Goal: Task Accomplishment & Management: Use online tool/utility

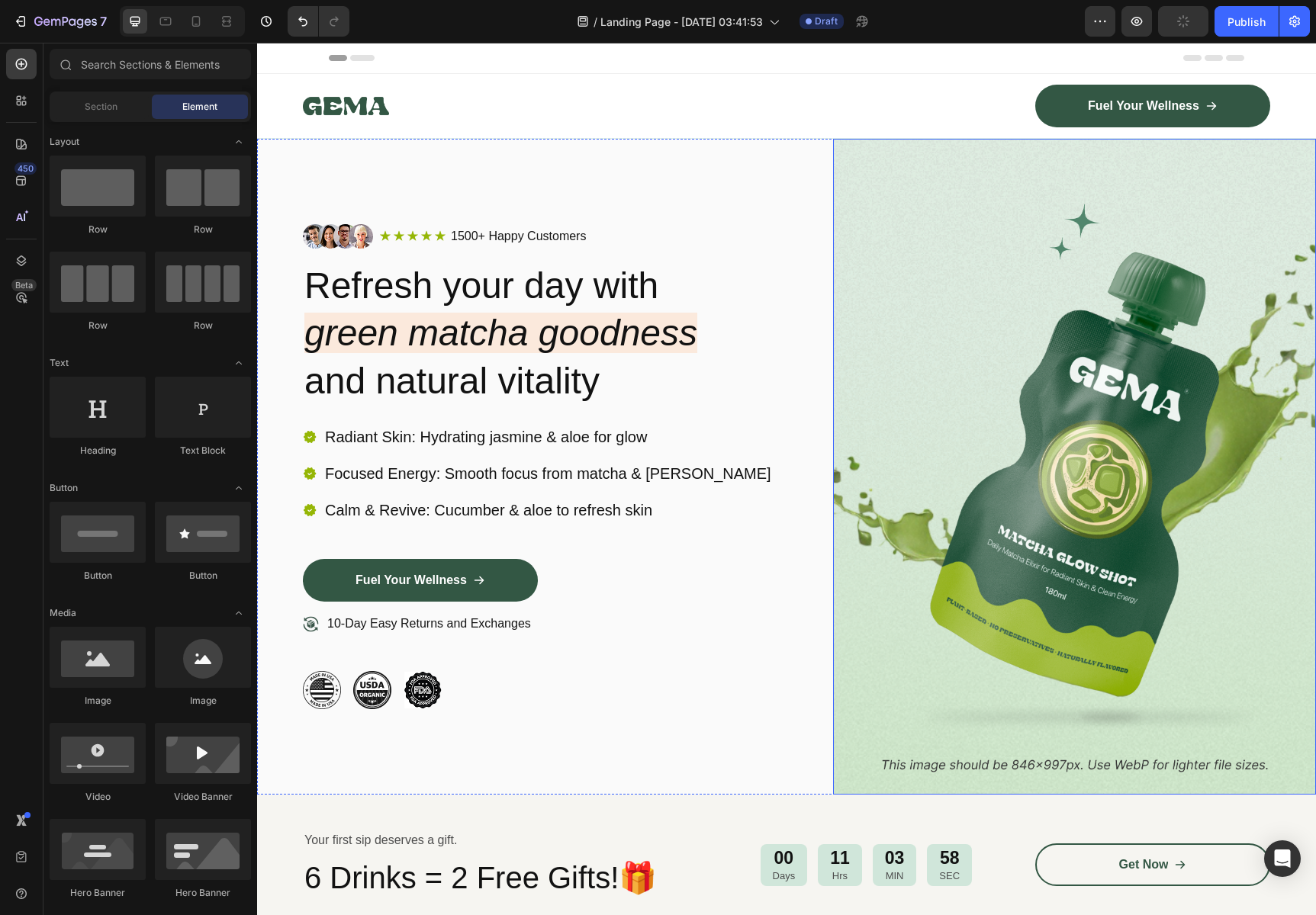
click at [1100, 319] on img at bounding box center [1074, 467] width 483 height 656
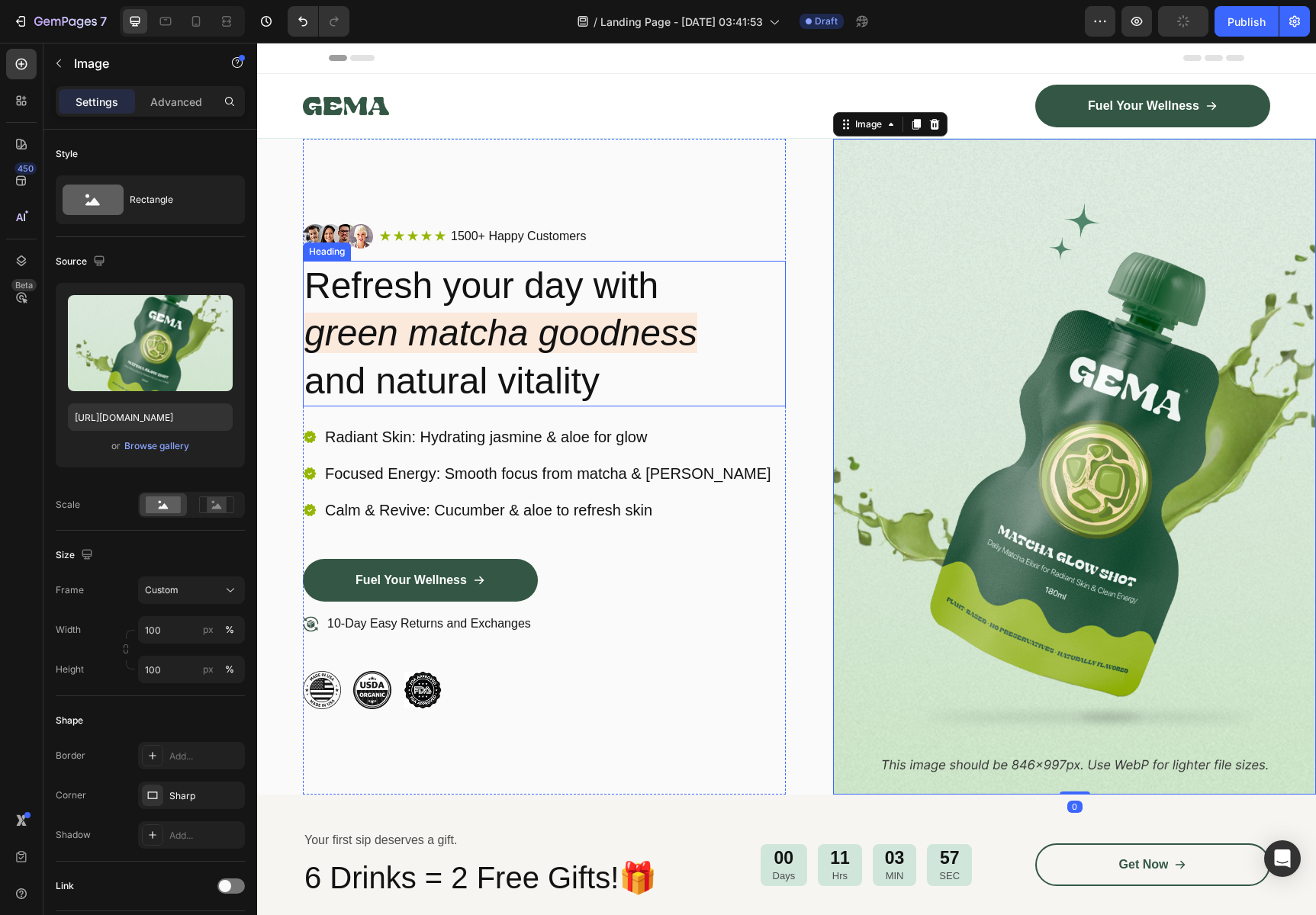
type input "[URL][DOMAIN_NAME]"
click at [160, 449] on div "Browse gallery" at bounding box center [157, 445] width 65 height 13
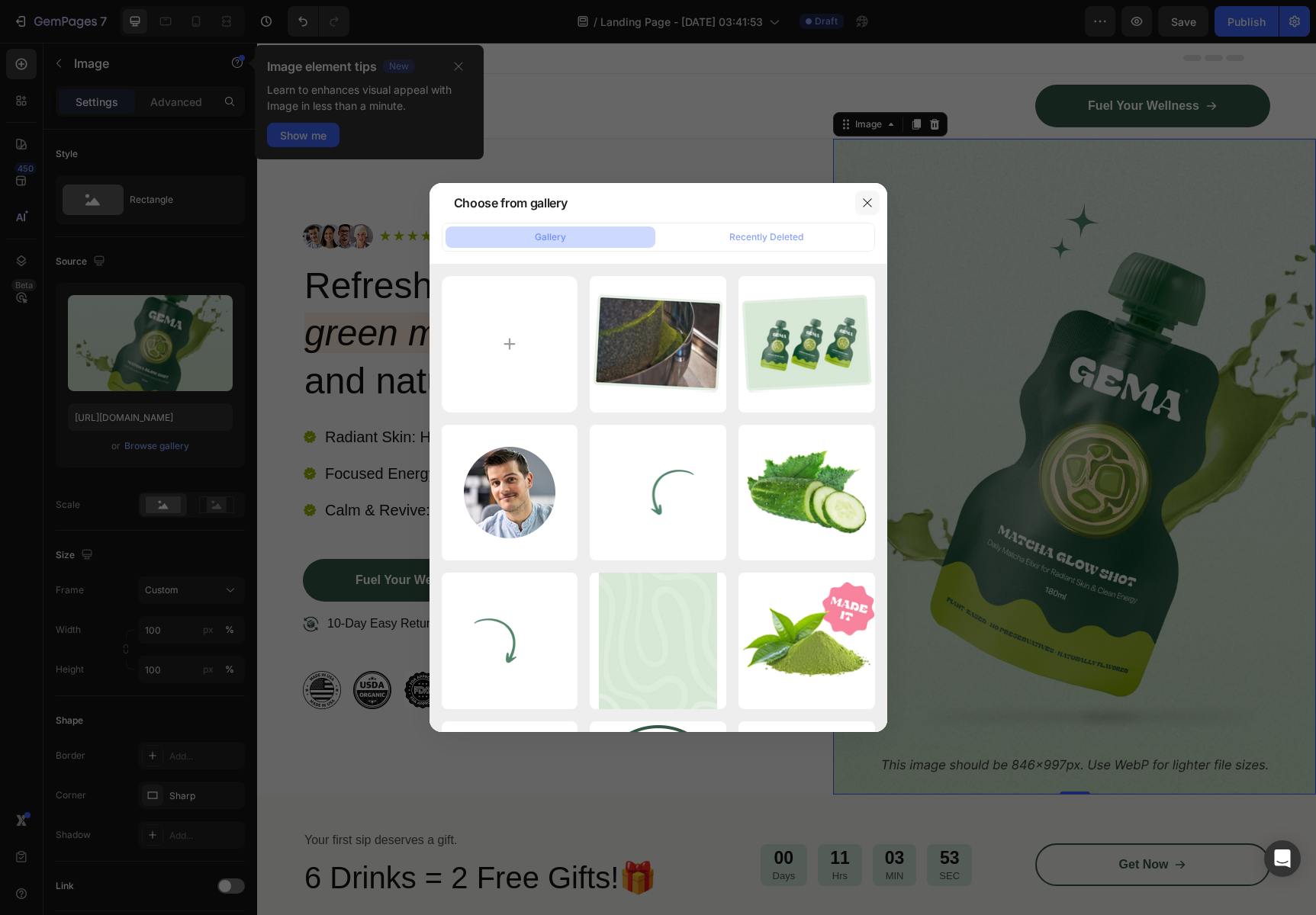
click at [865, 209] on button "button" at bounding box center [866, 203] width 24 height 24
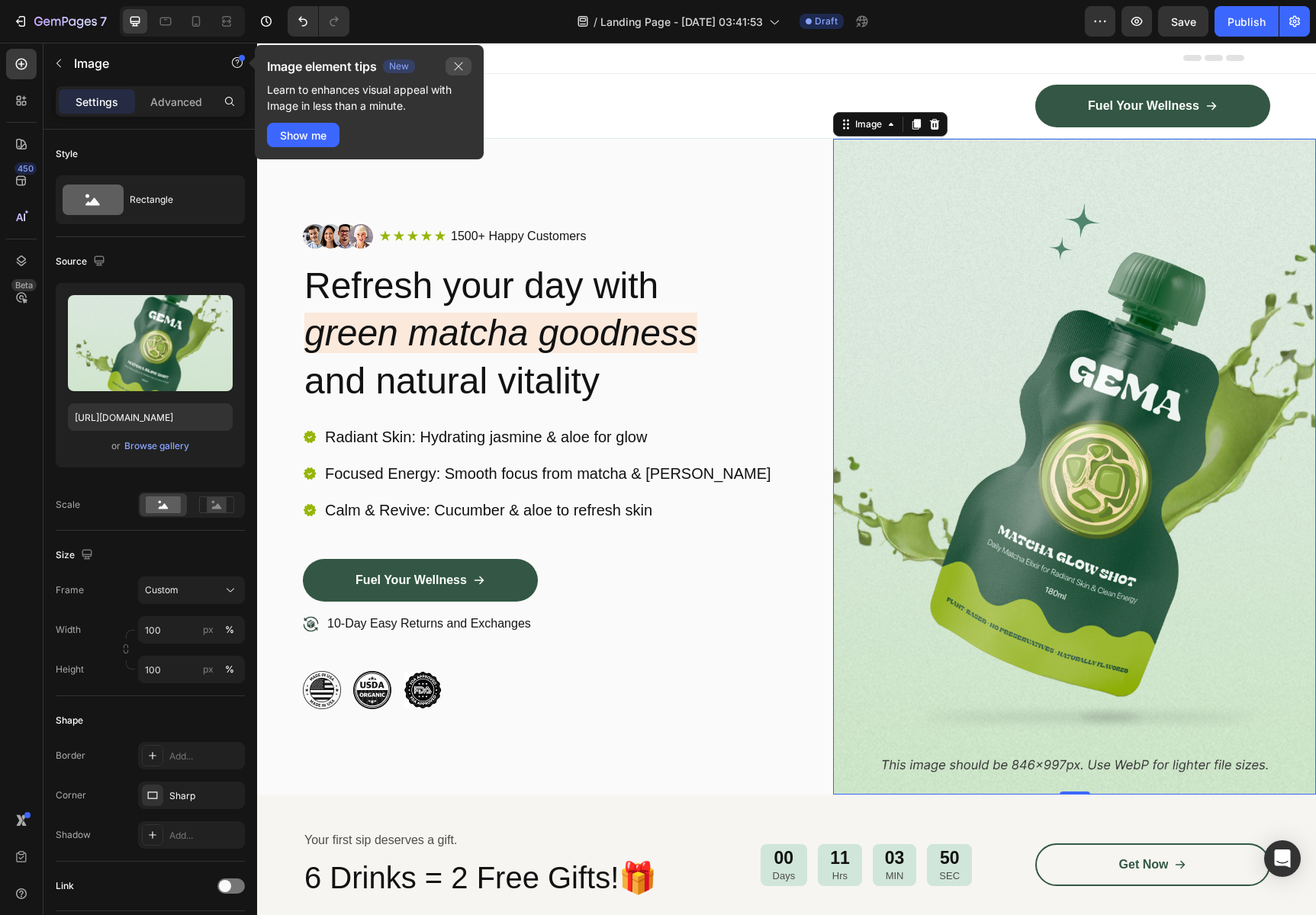
click at [456, 67] on icon "button" at bounding box center [458, 66] width 9 height 9
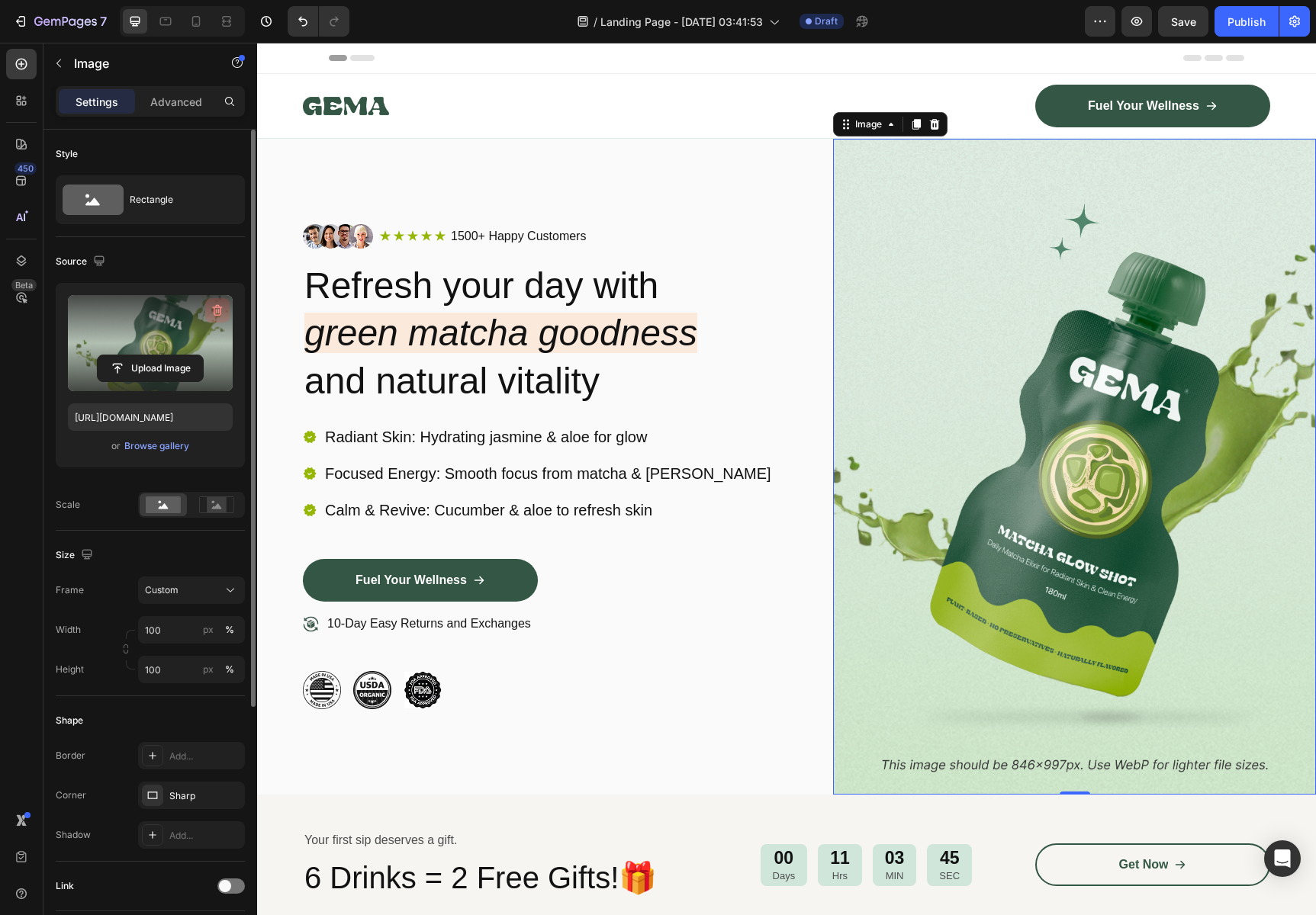
click at [212, 305] on icon "button" at bounding box center [217, 310] width 15 height 15
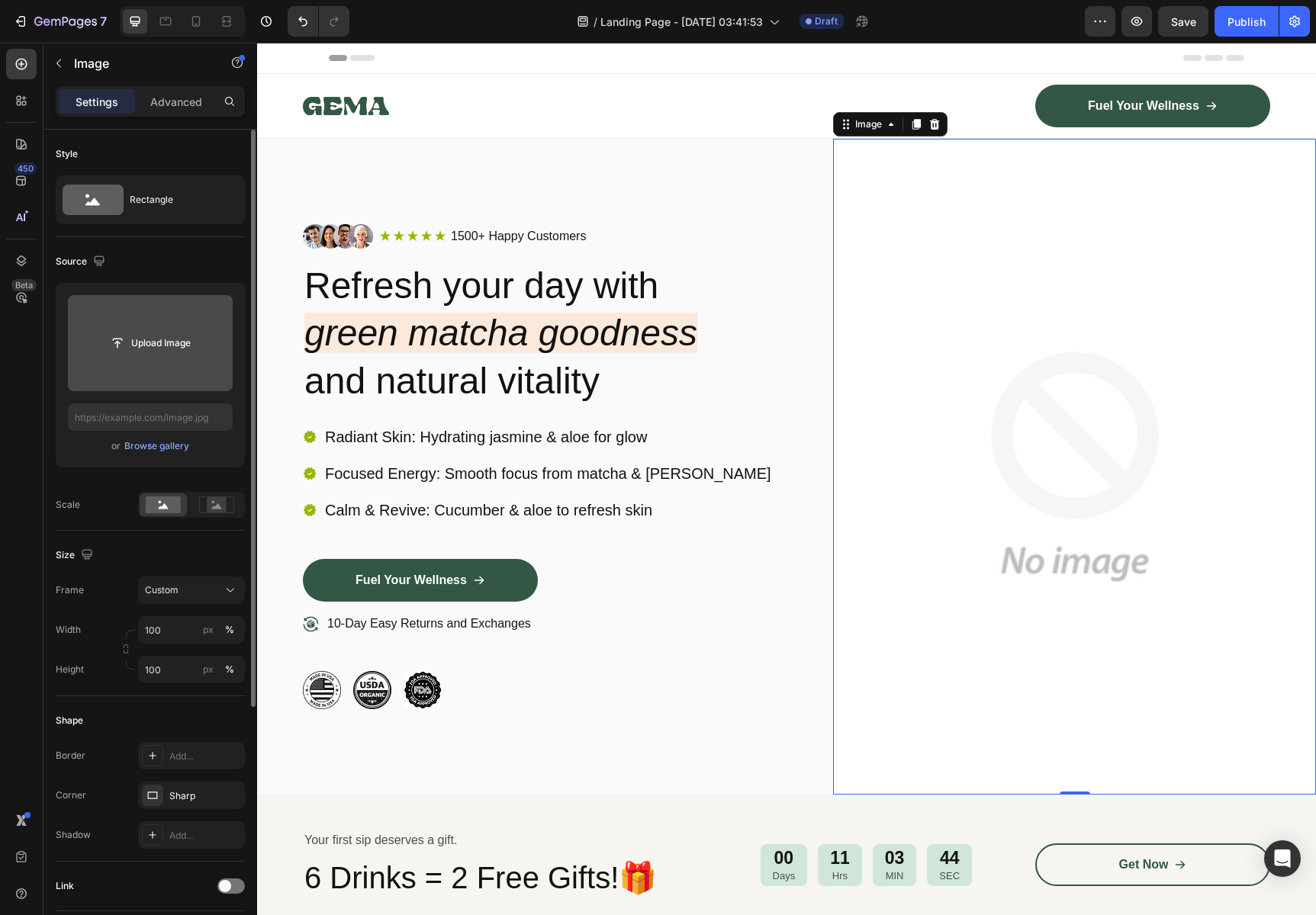
click at [165, 343] on input "file" at bounding box center [151, 343] width 106 height 26
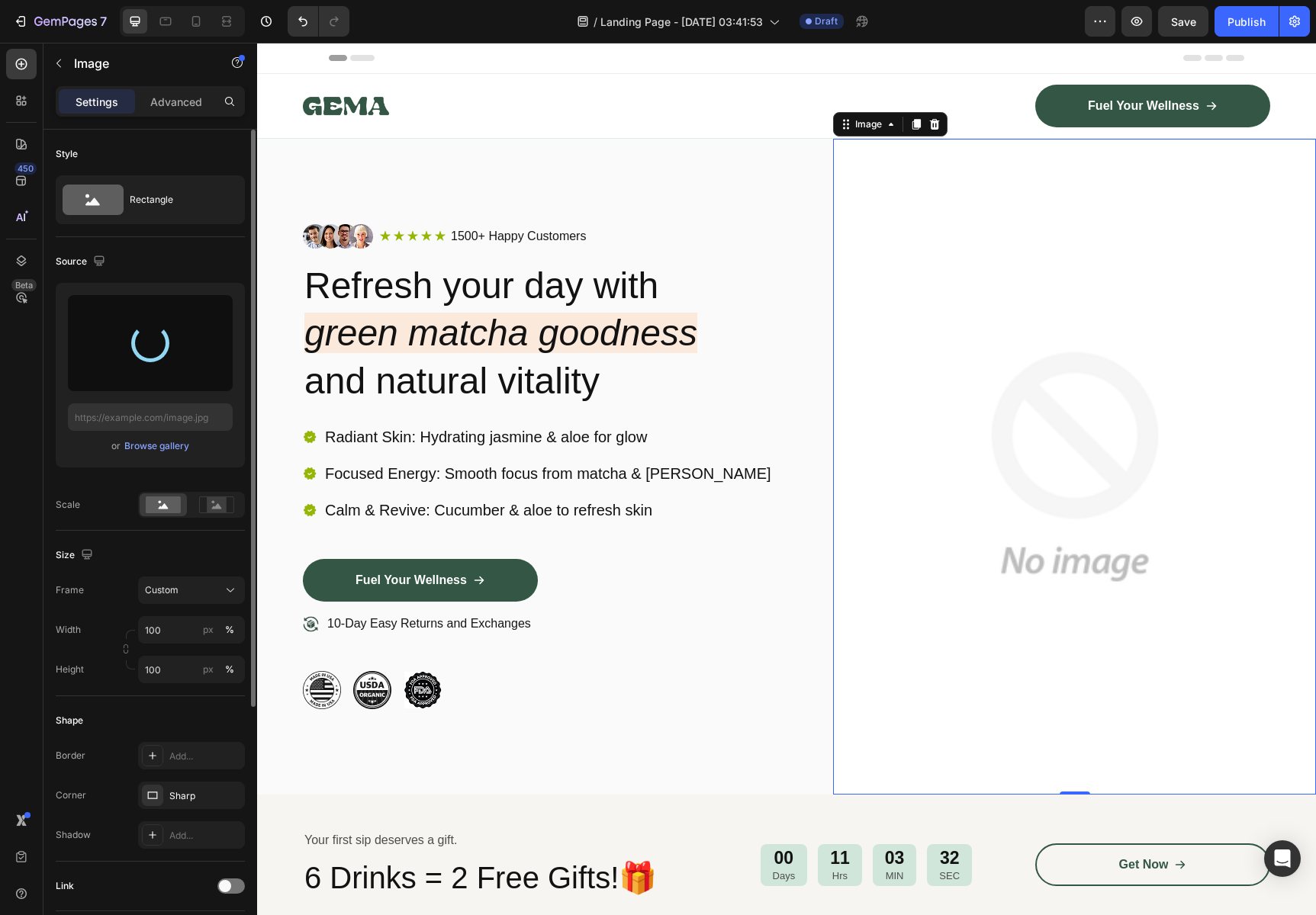
type input "[URL][DOMAIN_NAME]"
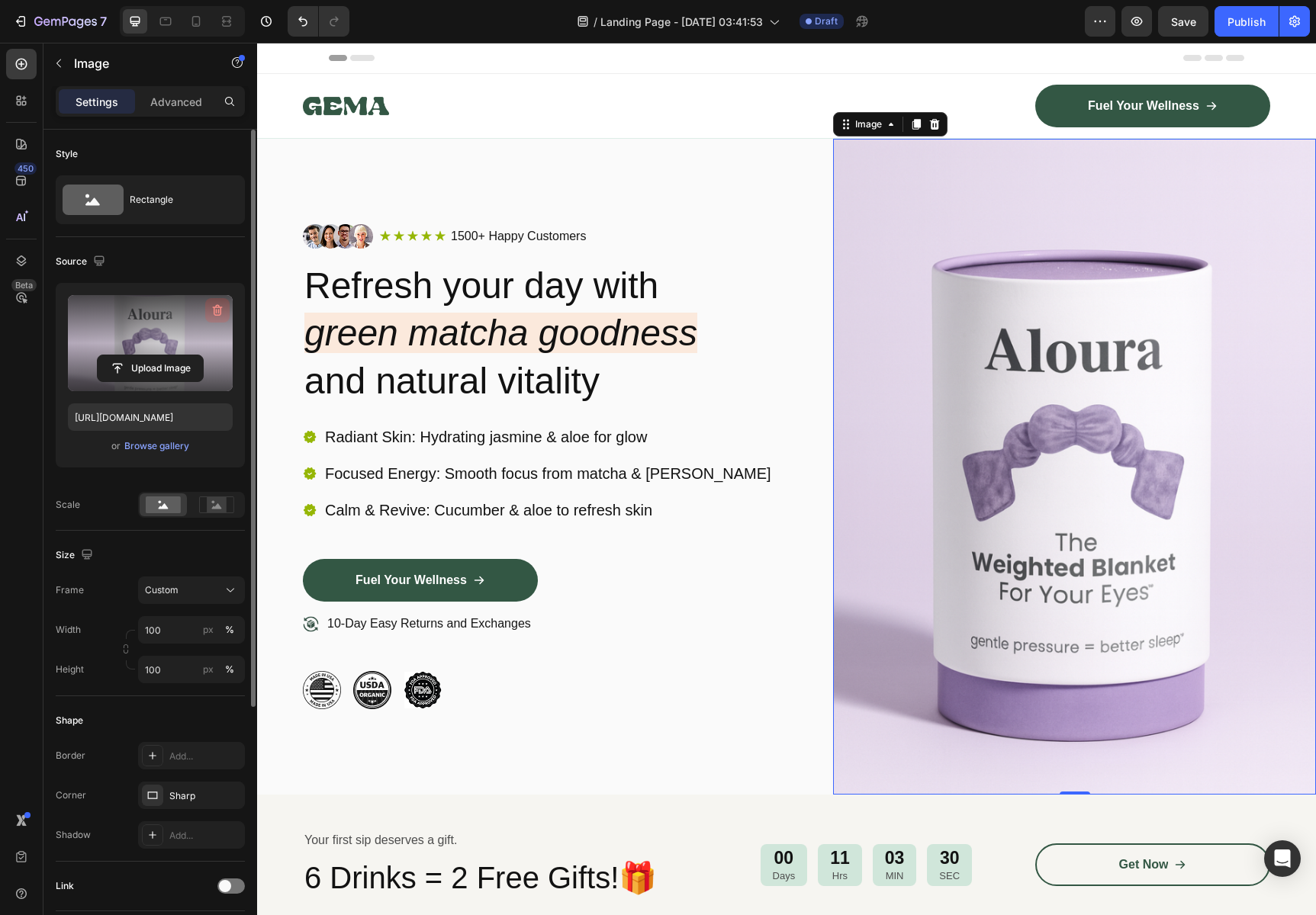
click at [213, 313] on icon "button" at bounding box center [218, 311] width 10 height 12
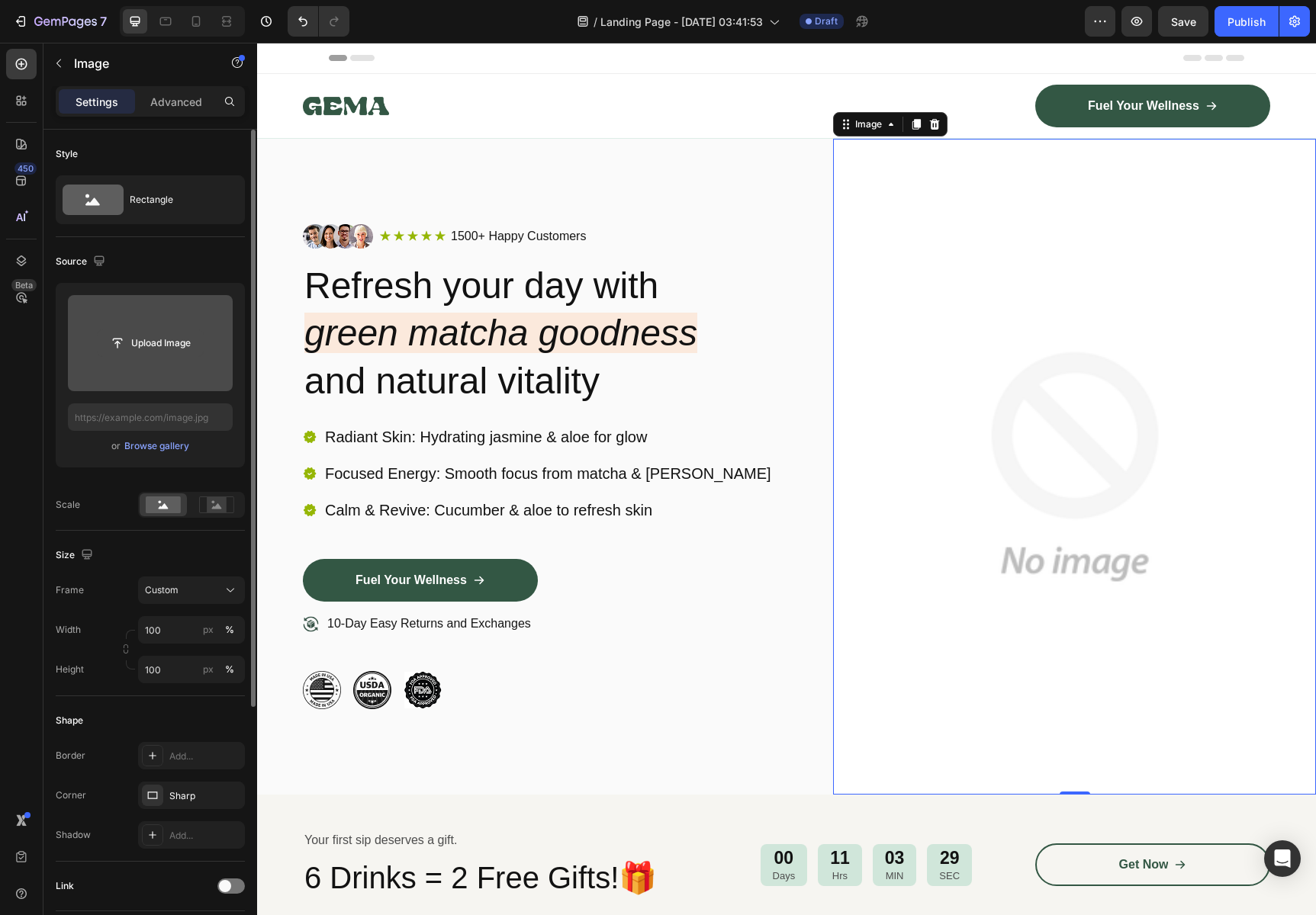
click at [178, 343] on input "file" at bounding box center [151, 343] width 106 height 26
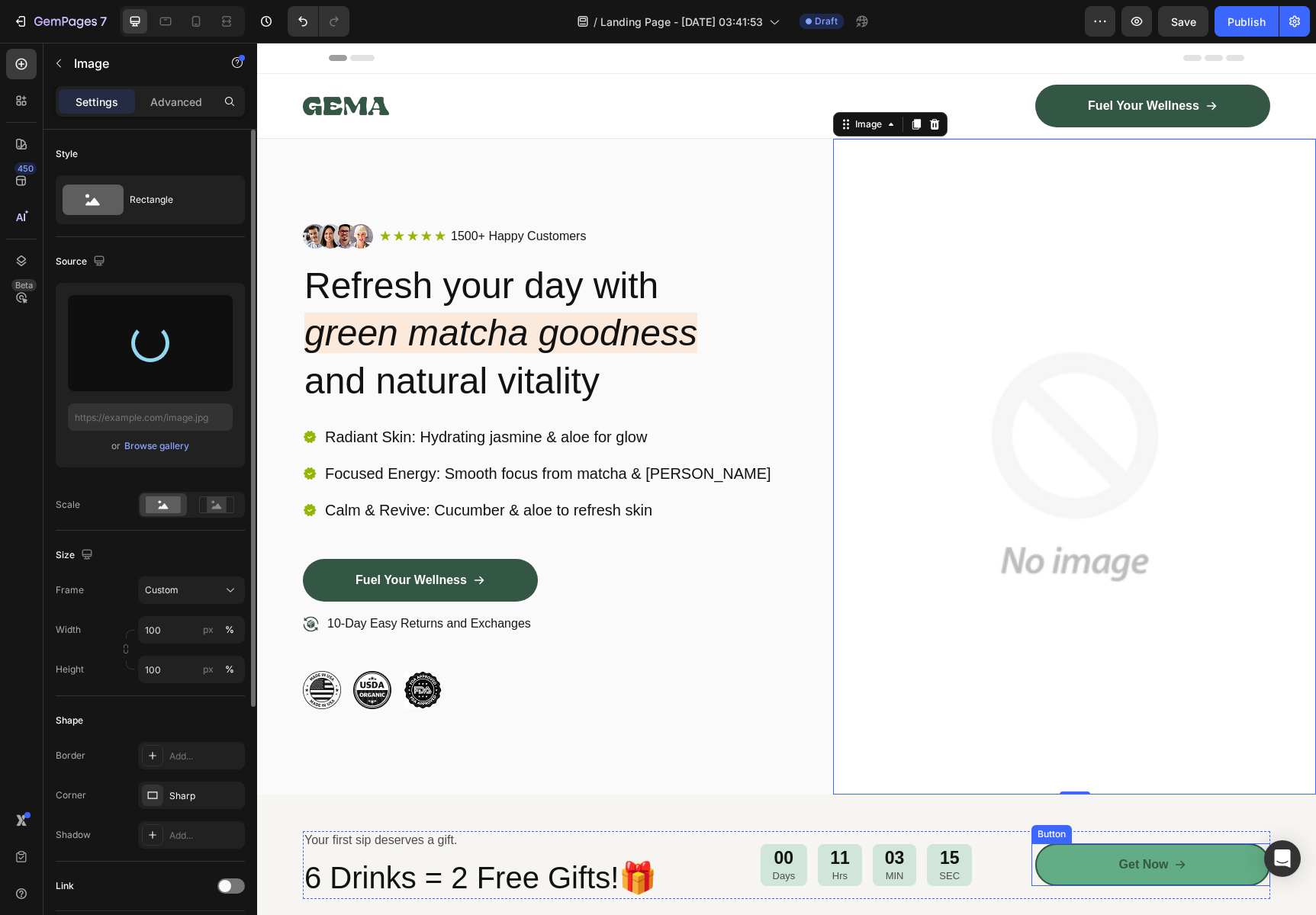
type input "[URL][DOMAIN_NAME]"
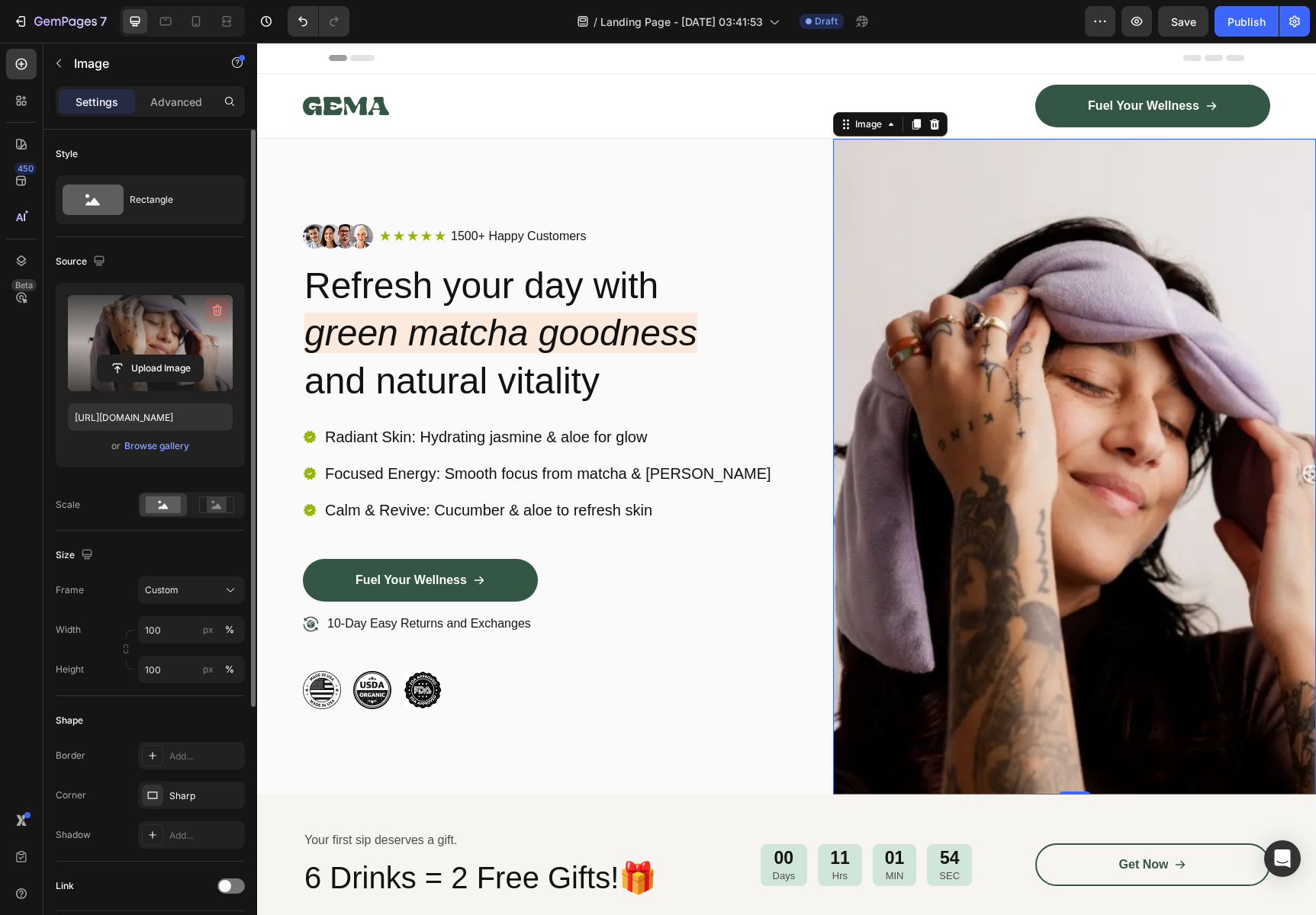
click at [217, 313] on icon "button" at bounding box center [217, 310] width 15 height 15
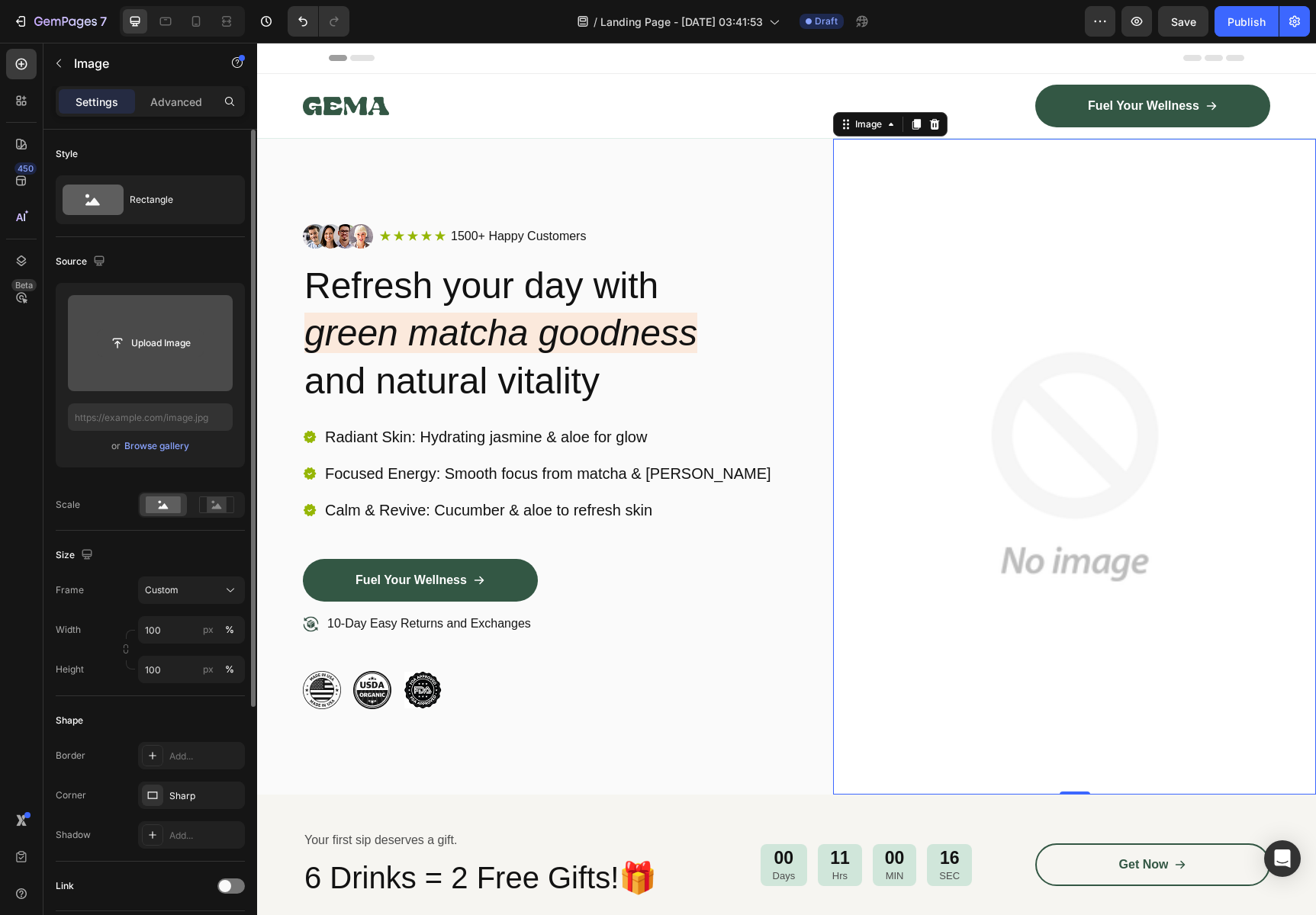
click at [161, 348] on input "file" at bounding box center [151, 343] width 106 height 26
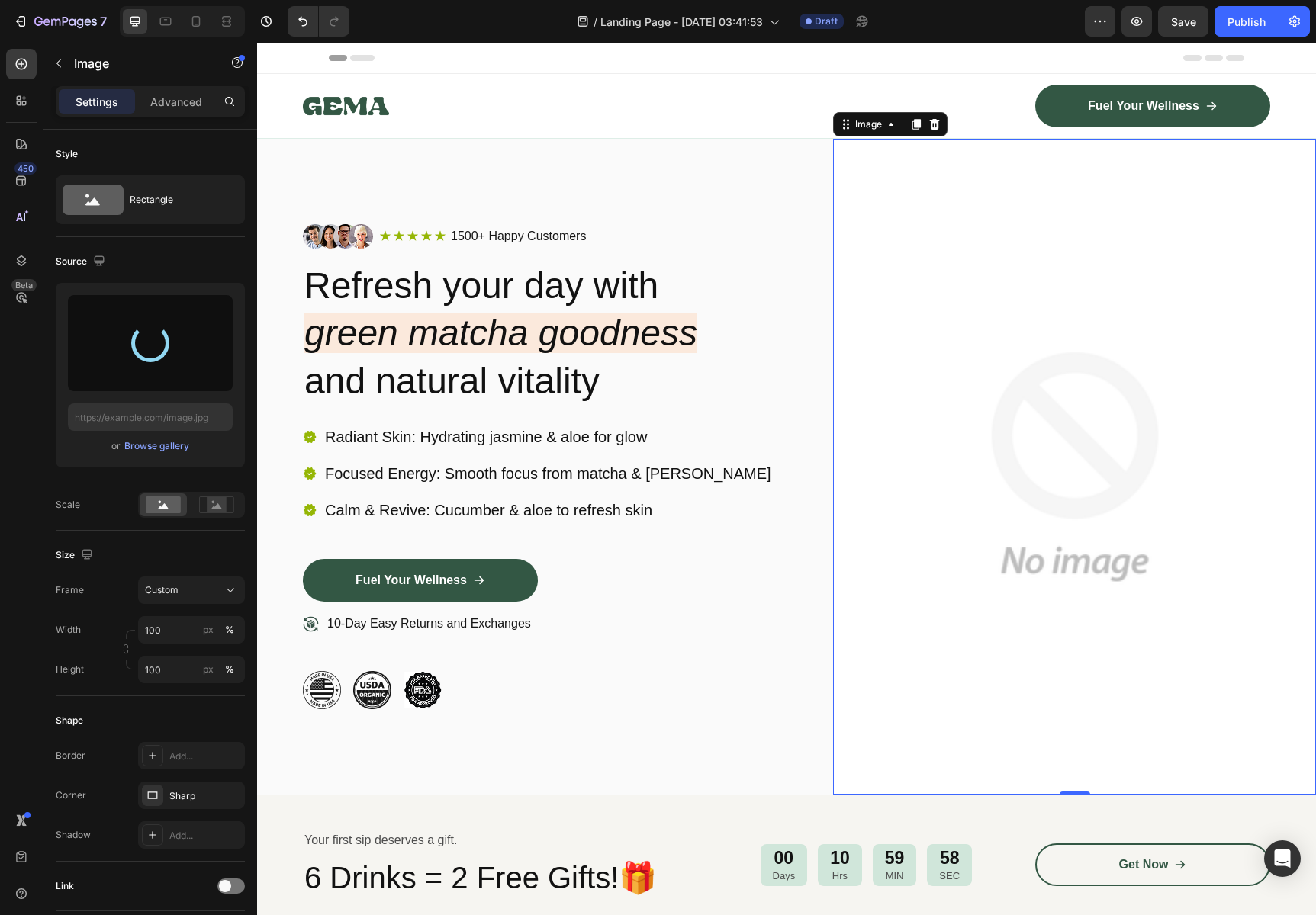
type input "[URL][DOMAIN_NAME]"
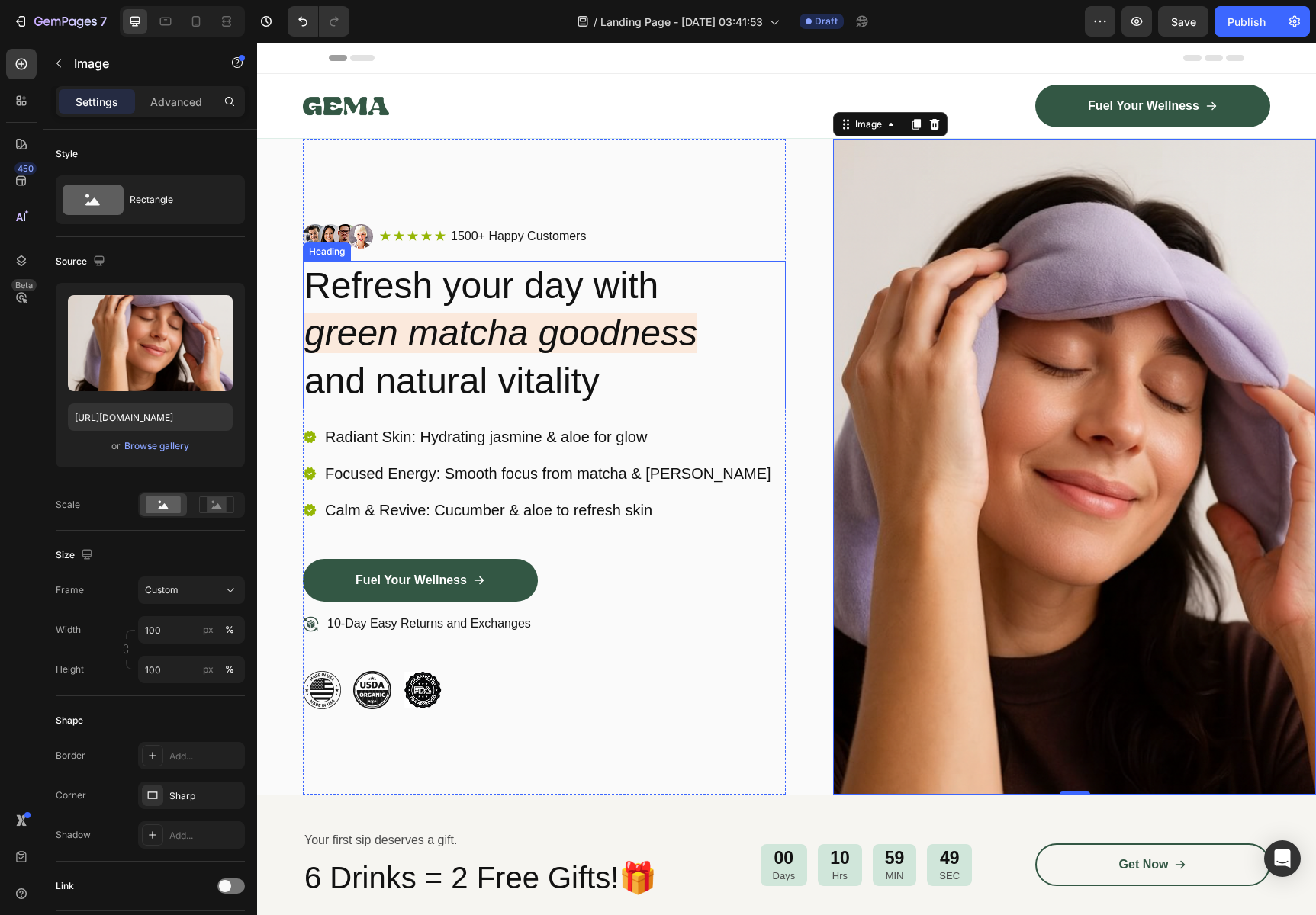
scroll to position [3, 0]
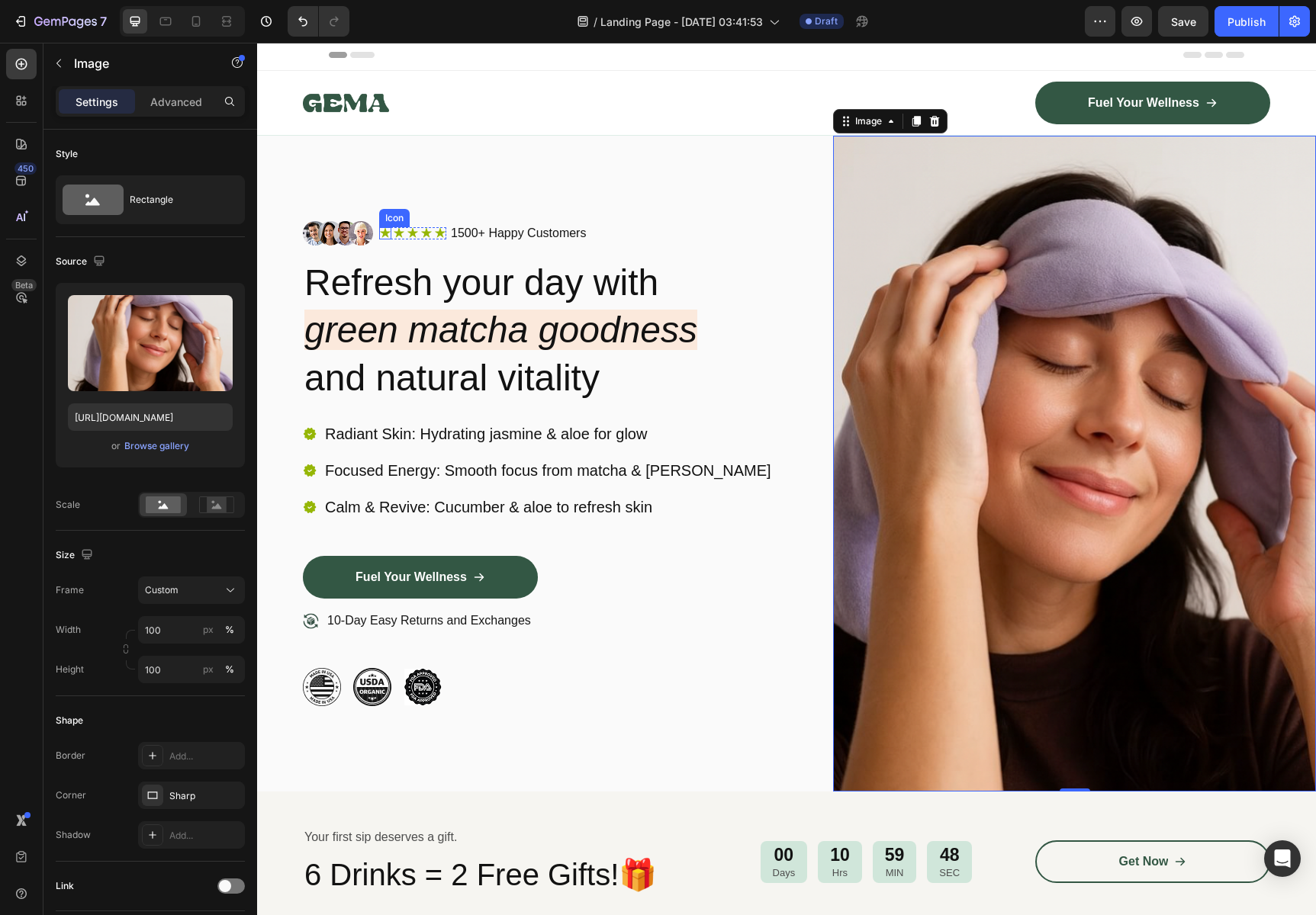
click at [385, 233] on div "Icon" at bounding box center [385, 233] width 12 height 12
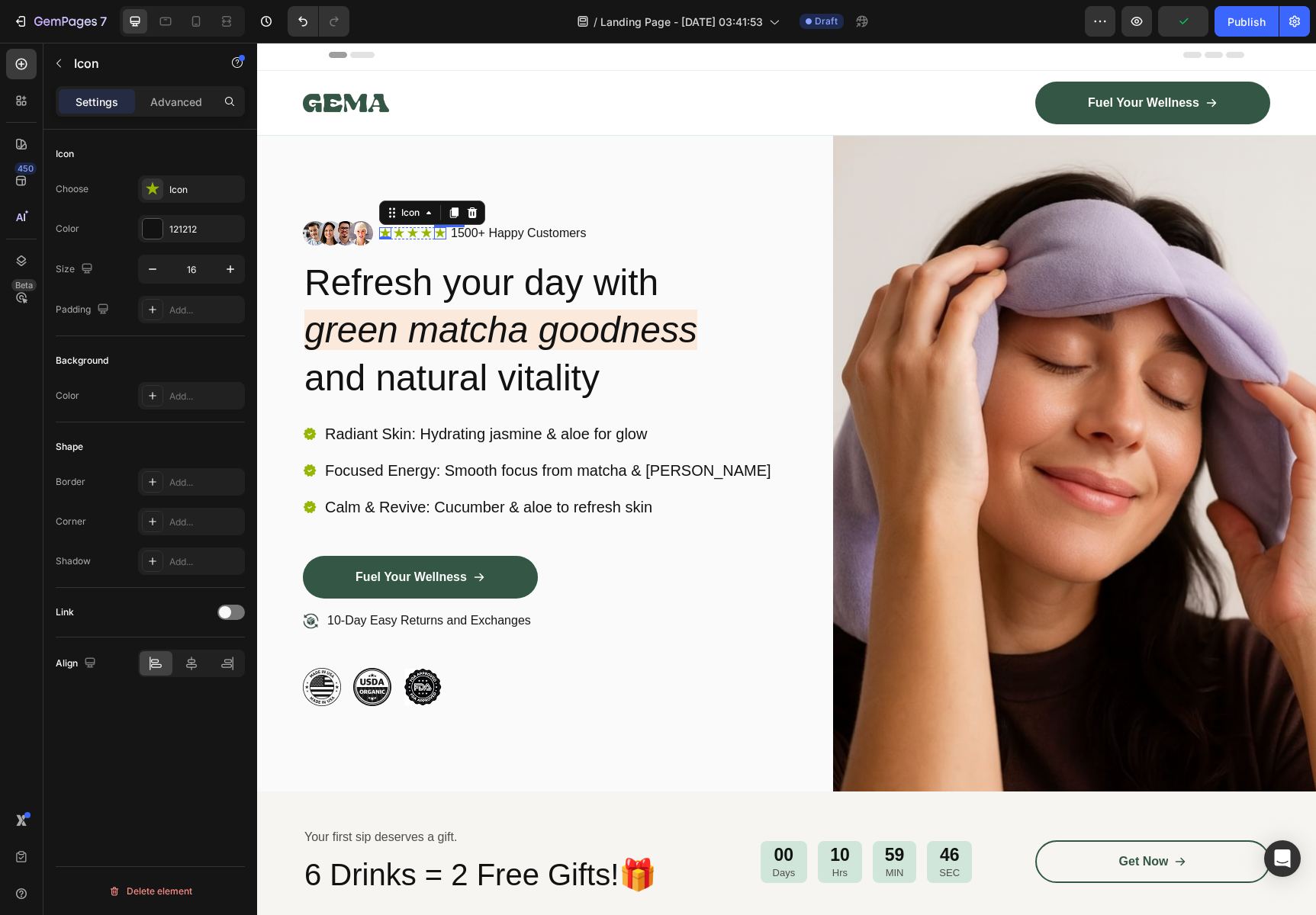
click at [443, 235] on div "Icon" at bounding box center [440, 233] width 12 height 12
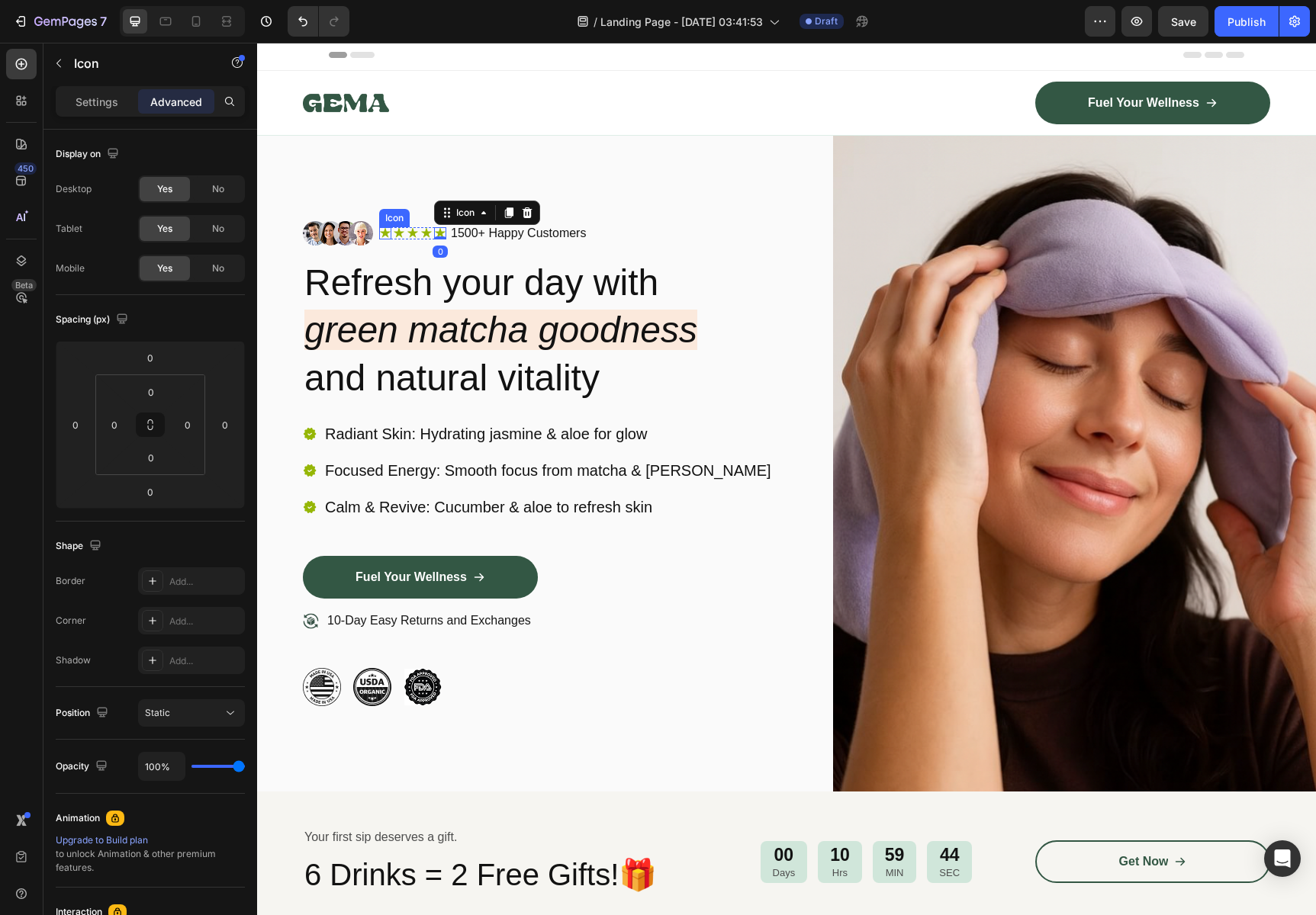
click at [388, 229] on icon at bounding box center [385, 233] width 12 height 12
click at [384, 233] on div "0" at bounding box center [385, 239] width 15 height 12
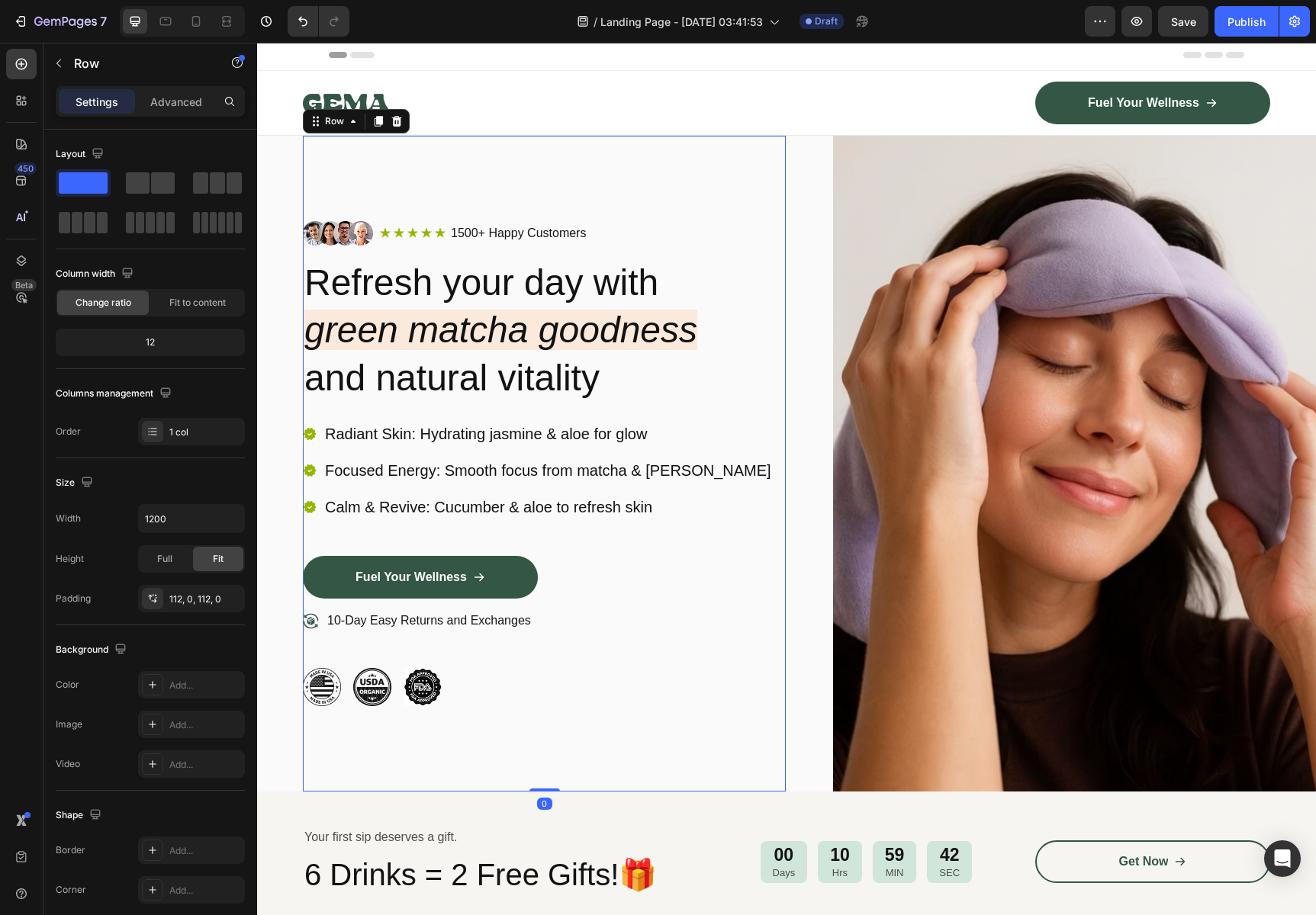
click at [485, 176] on div "Image Icon Icon Icon Icon Icon Icon List 1500+ Happy Customers Text Block Row R…" at bounding box center [544, 463] width 483 height 656
click at [425, 233] on div "Icon" at bounding box center [426, 233] width 12 height 12
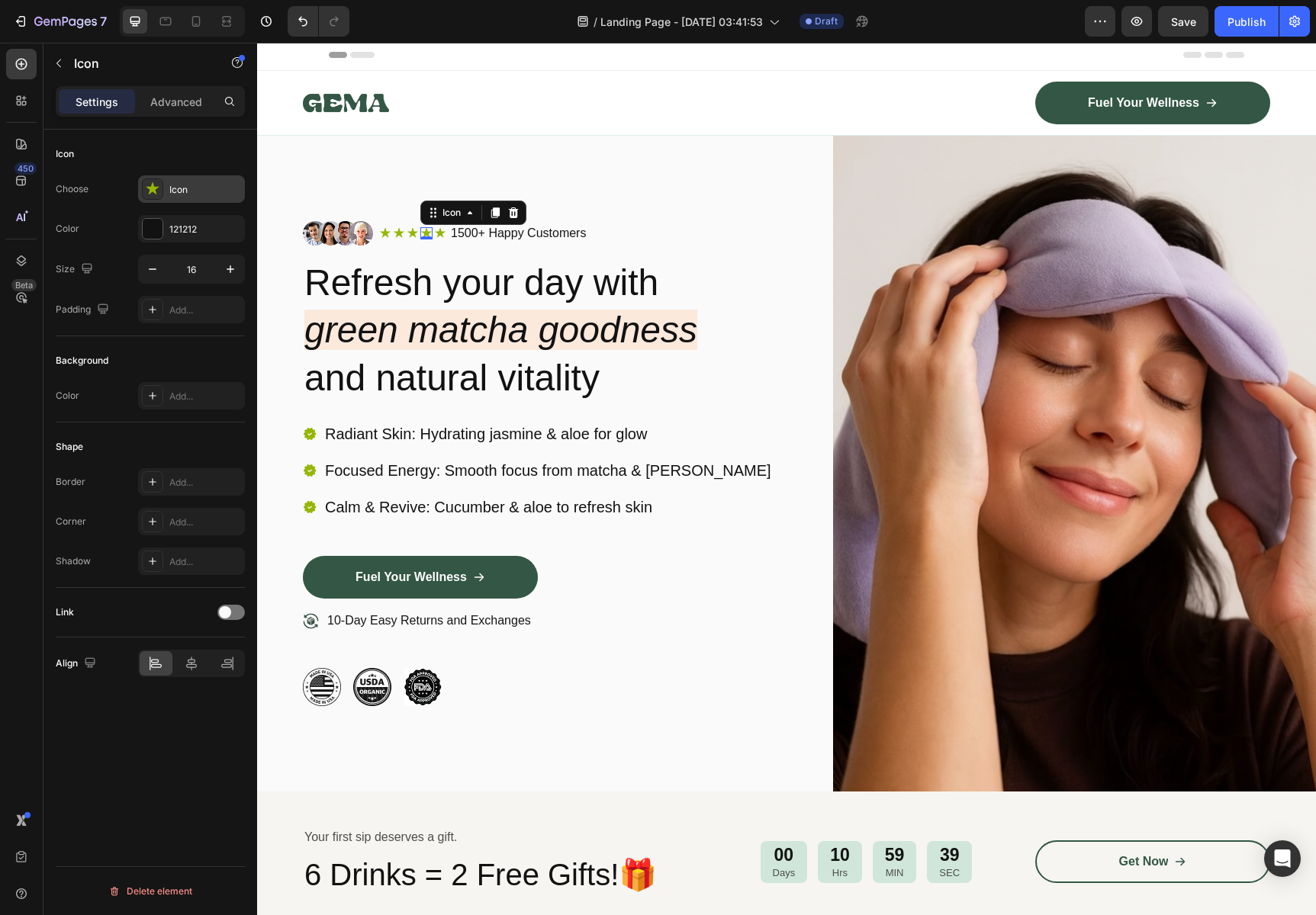
click at [173, 181] on div "Icon" at bounding box center [191, 189] width 107 height 28
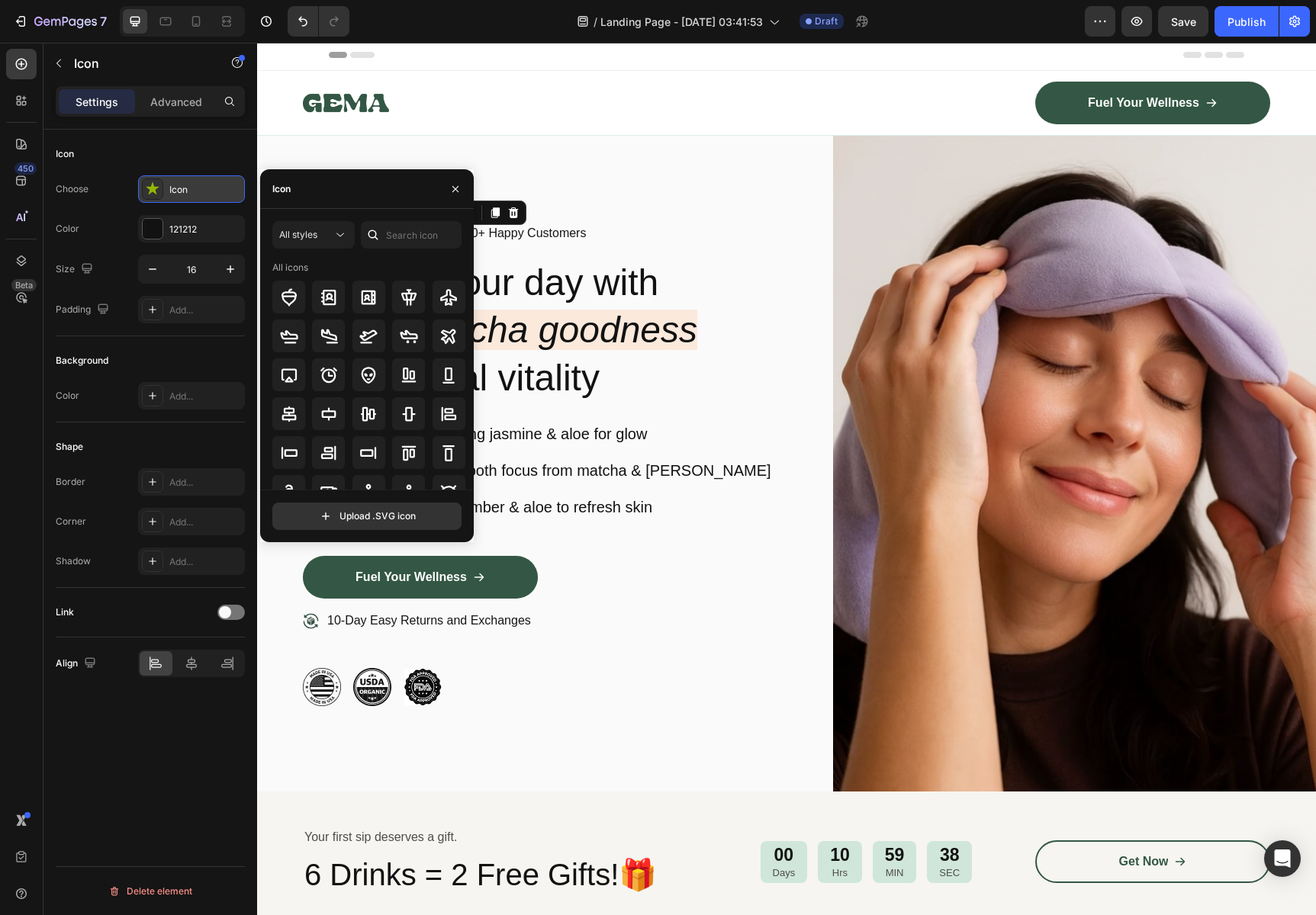
click at [155, 189] on icon at bounding box center [153, 189] width 15 height 15
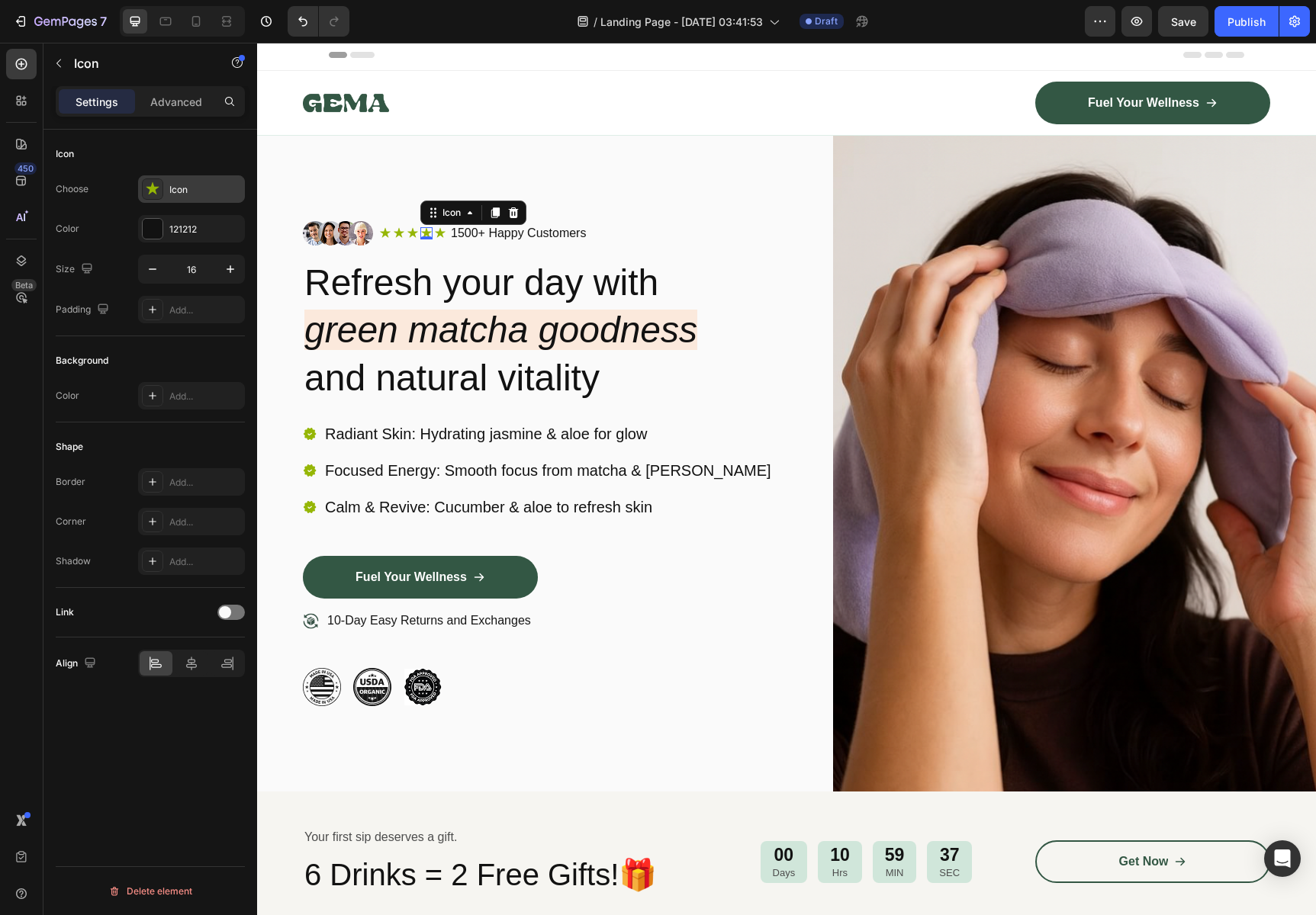
click at [156, 191] on icon at bounding box center [153, 189] width 15 height 15
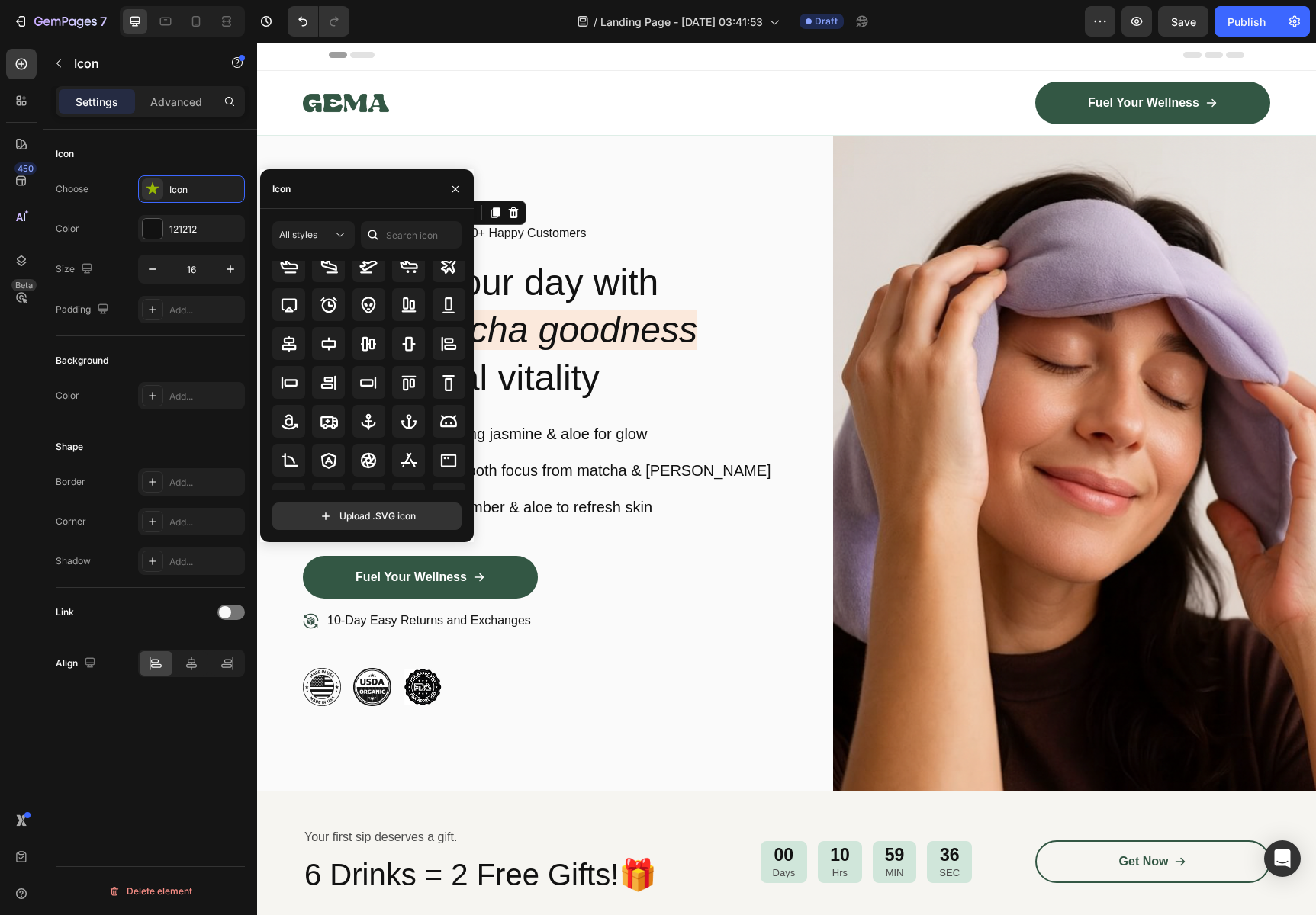
scroll to position [168, 0]
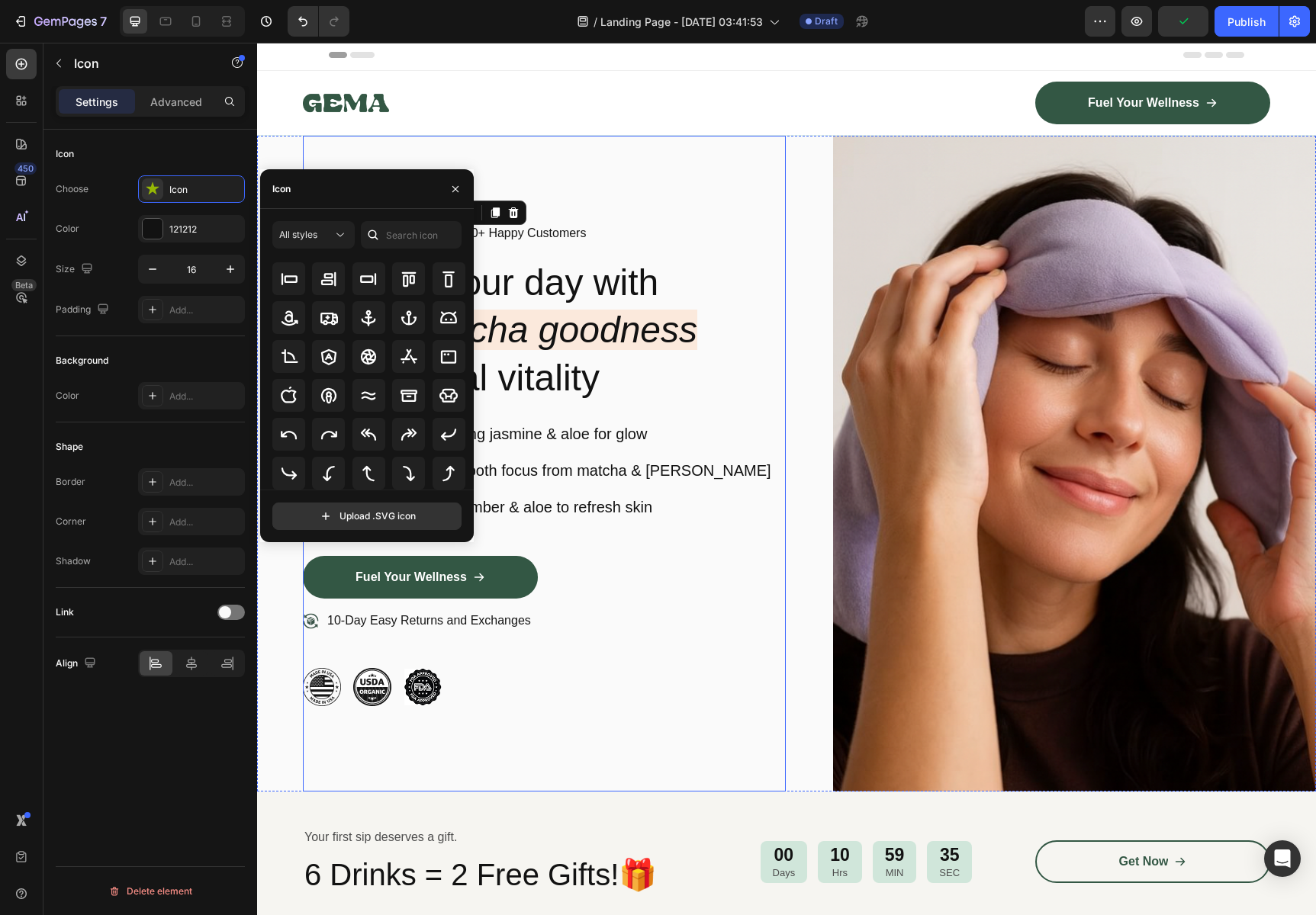
click at [311, 146] on div "Image Icon Icon Icon Icon 0 Icon Icon List 1500+ Happy Customers Text Block Row…" at bounding box center [544, 463] width 483 height 656
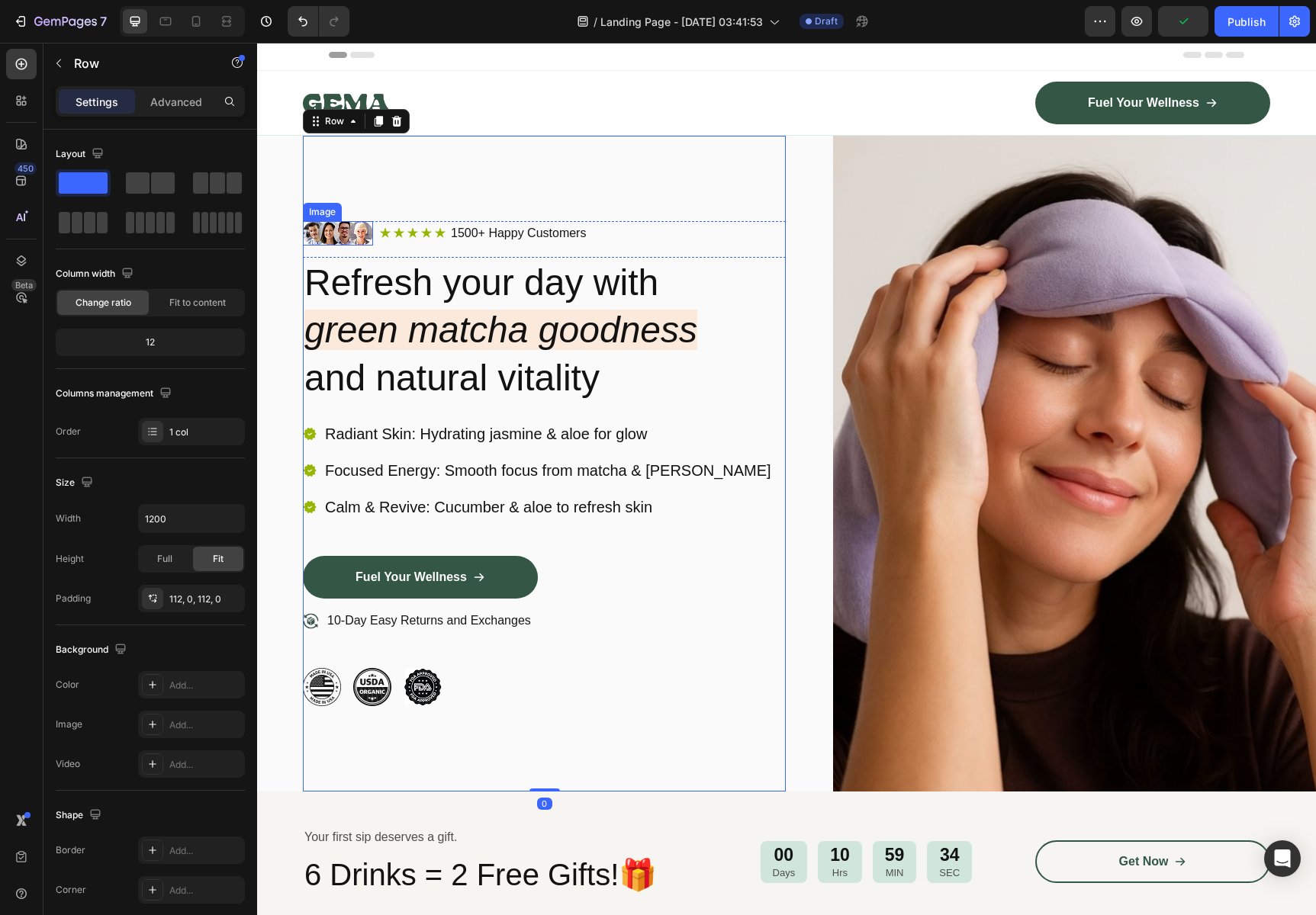
click at [347, 228] on img at bounding box center [337, 232] width 70 height 24
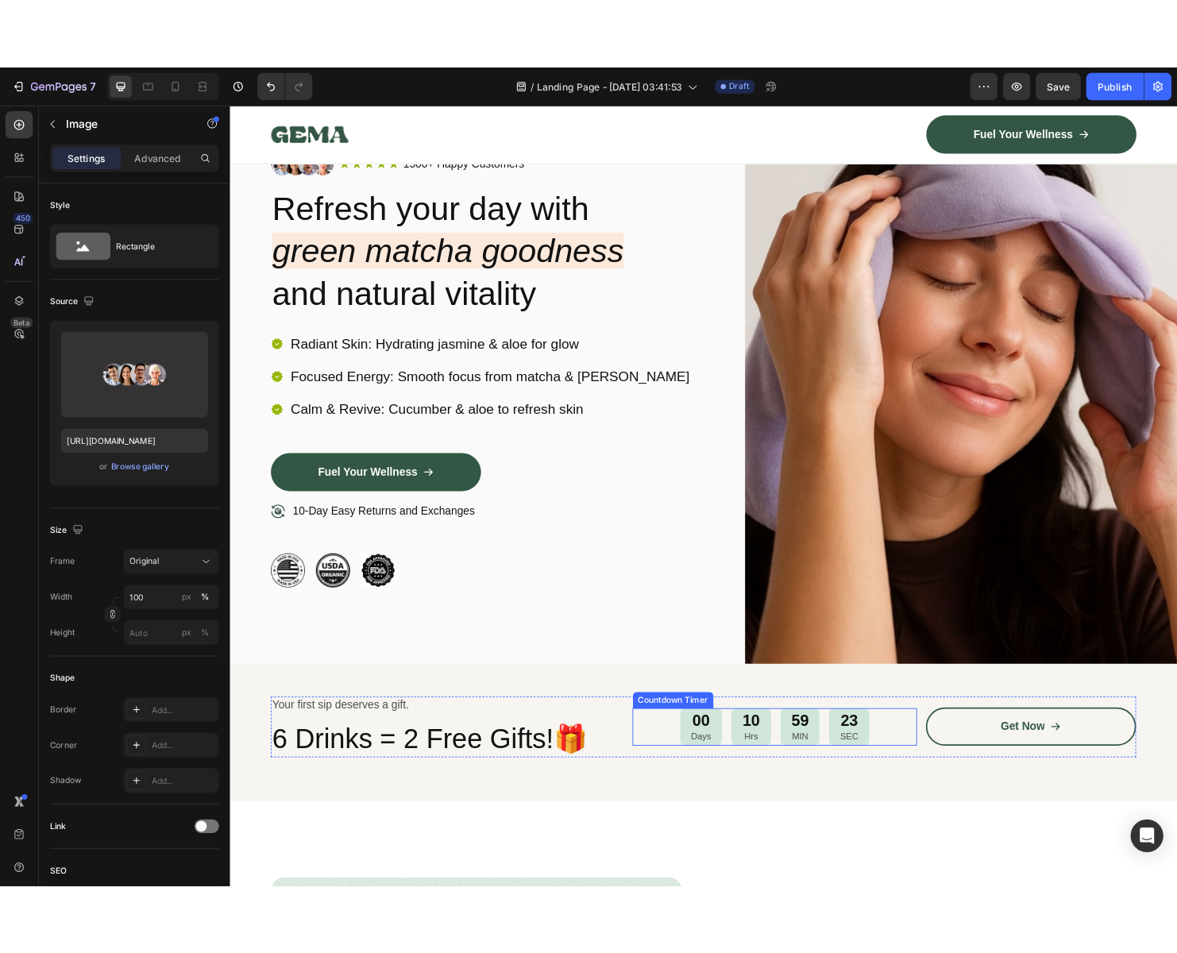
scroll to position [0, 0]
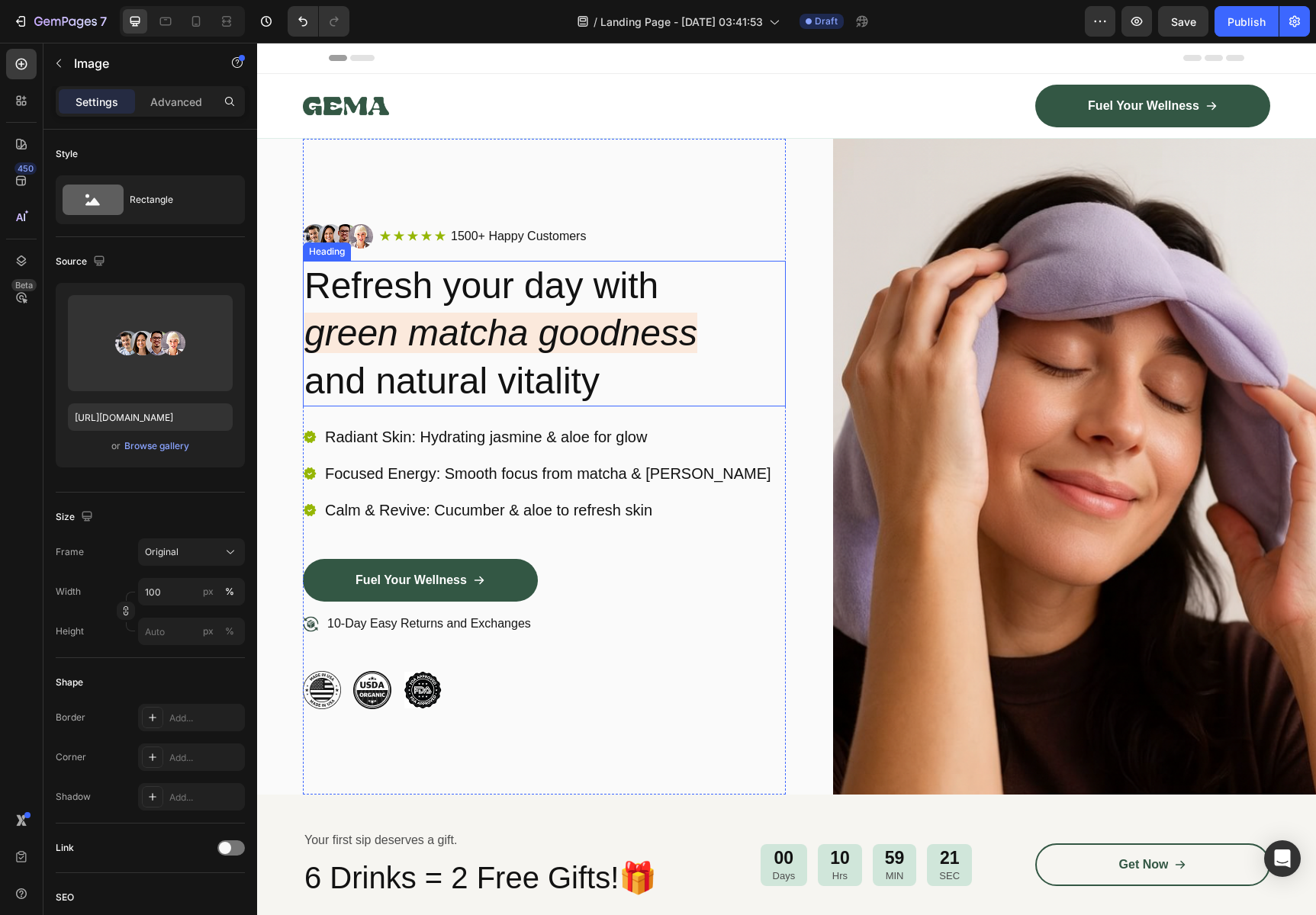
click at [543, 295] on h2 "Refresh your day with green matcha goodness and natural vitality" at bounding box center [544, 334] width 483 height 146
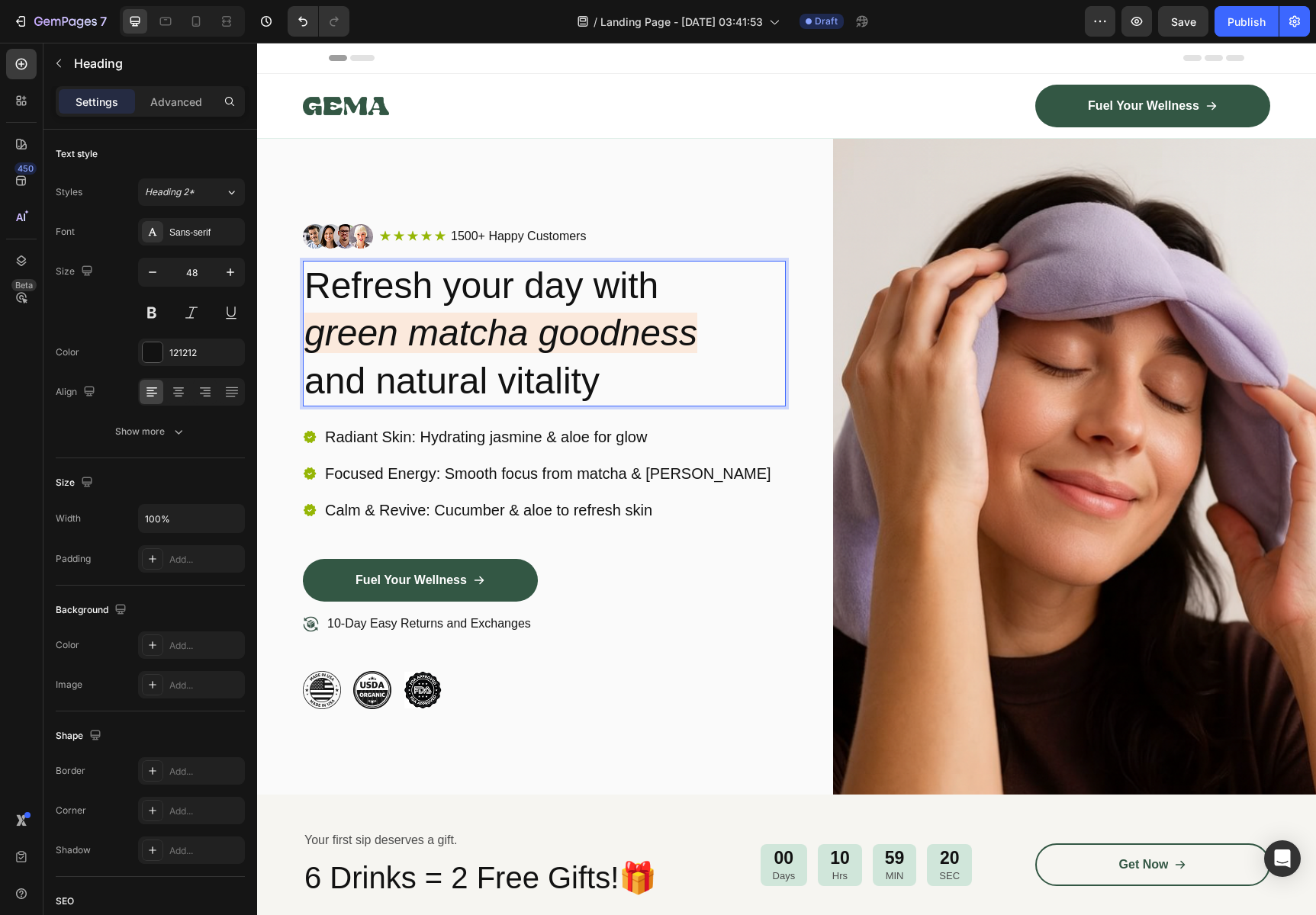
click at [420, 296] on h2 "Refresh your day with green matcha goodness and natural vitality" at bounding box center [544, 334] width 483 height 146
click at [420, 296] on p "Refresh your day with green matcha goodness and natural vitality" at bounding box center [545, 333] width 480 height 143
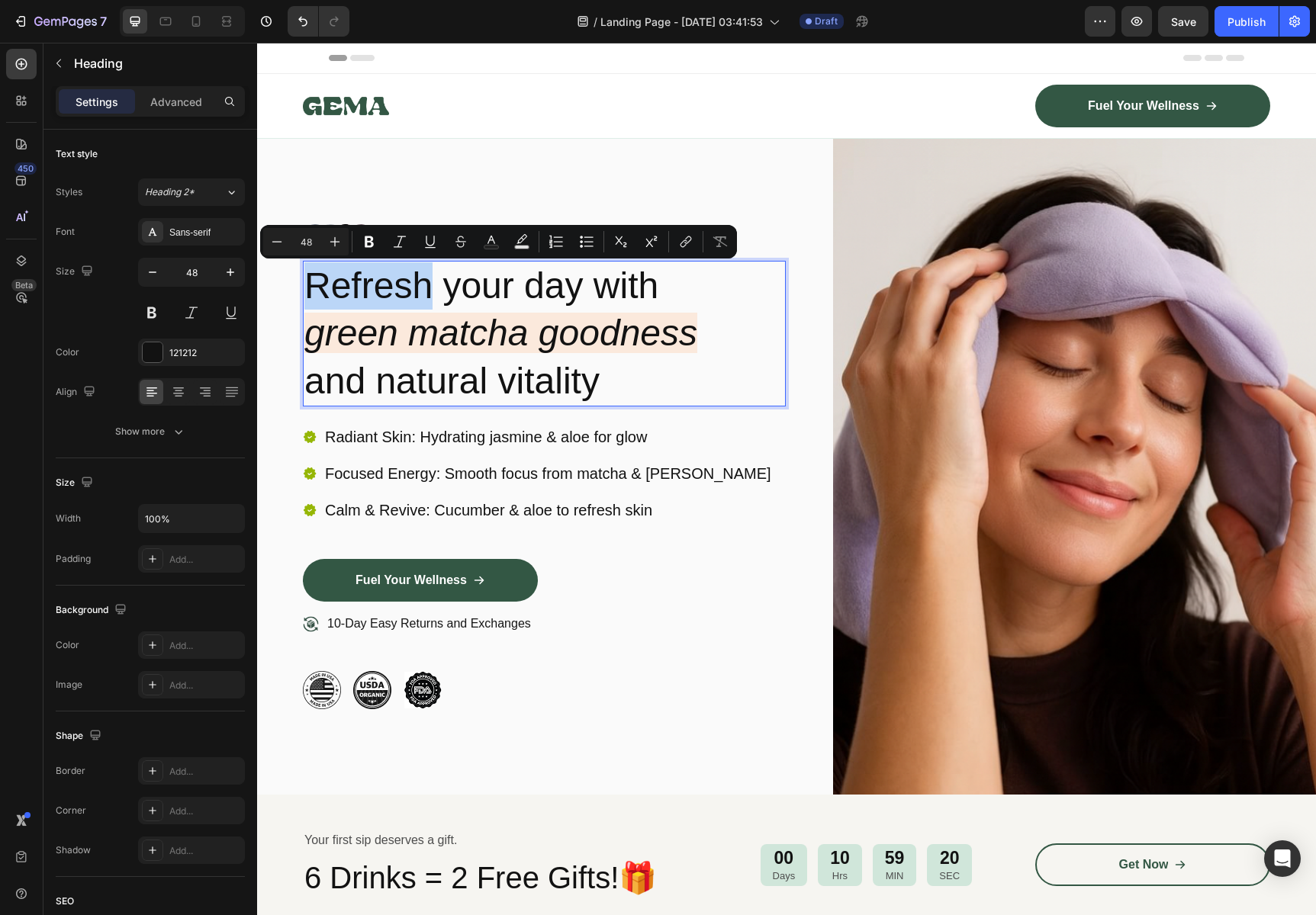
click at [434, 297] on p "Refresh your day with green matcha goodness and natural vitality" at bounding box center [545, 333] width 480 height 143
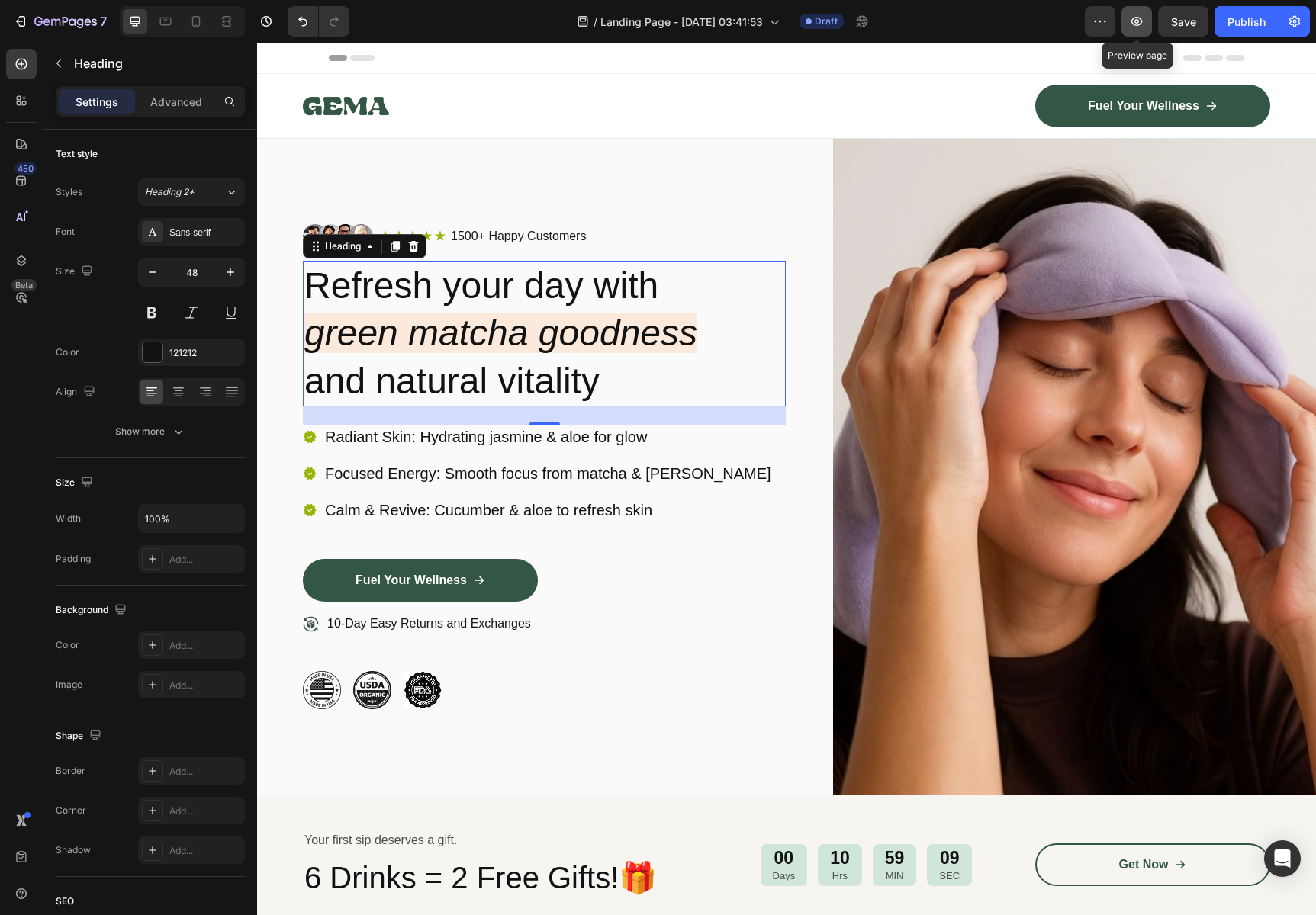
click at [1132, 24] on icon "button" at bounding box center [1137, 21] width 15 height 15
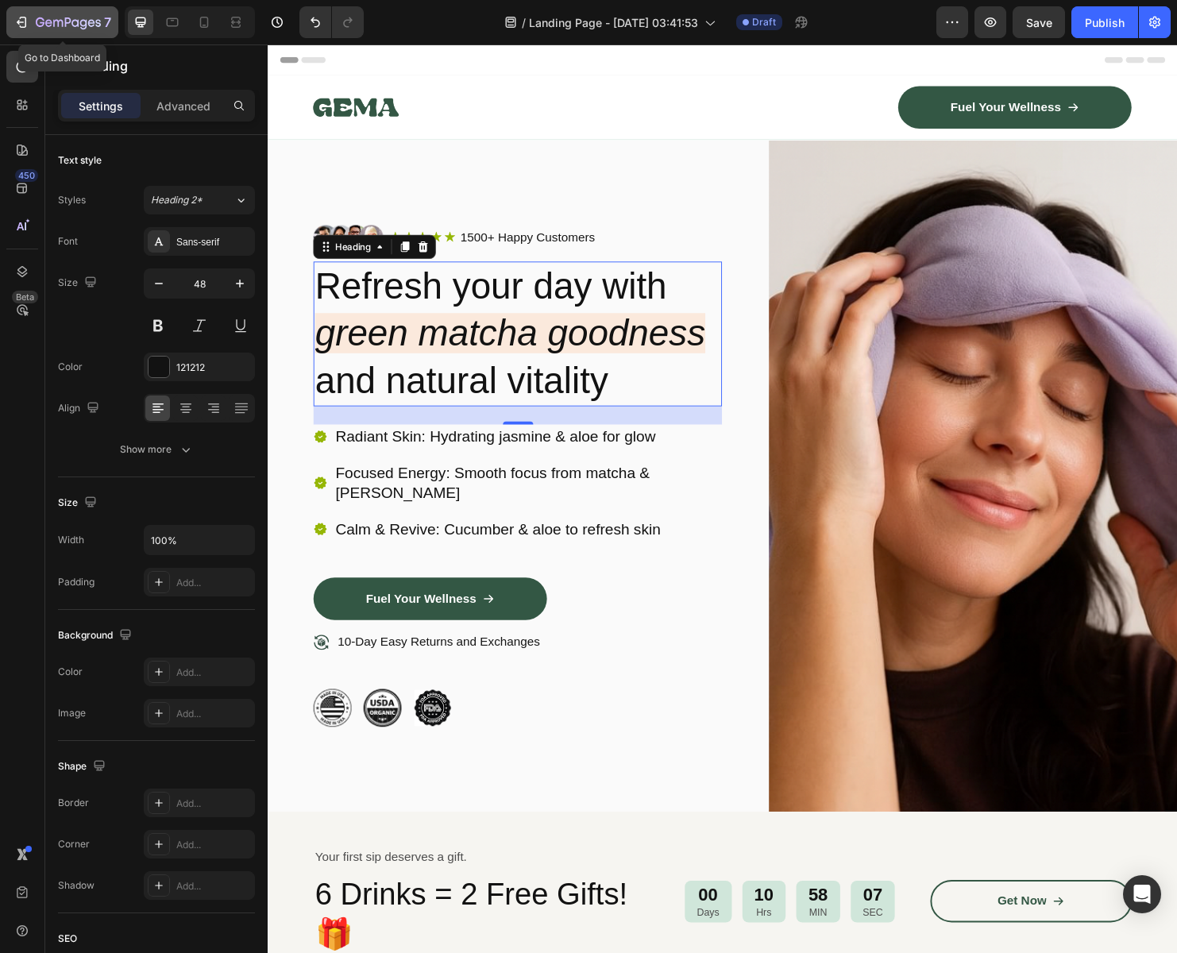
click at [34, 21] on div "7" at bounding box center [63, 22] width 98 height 19
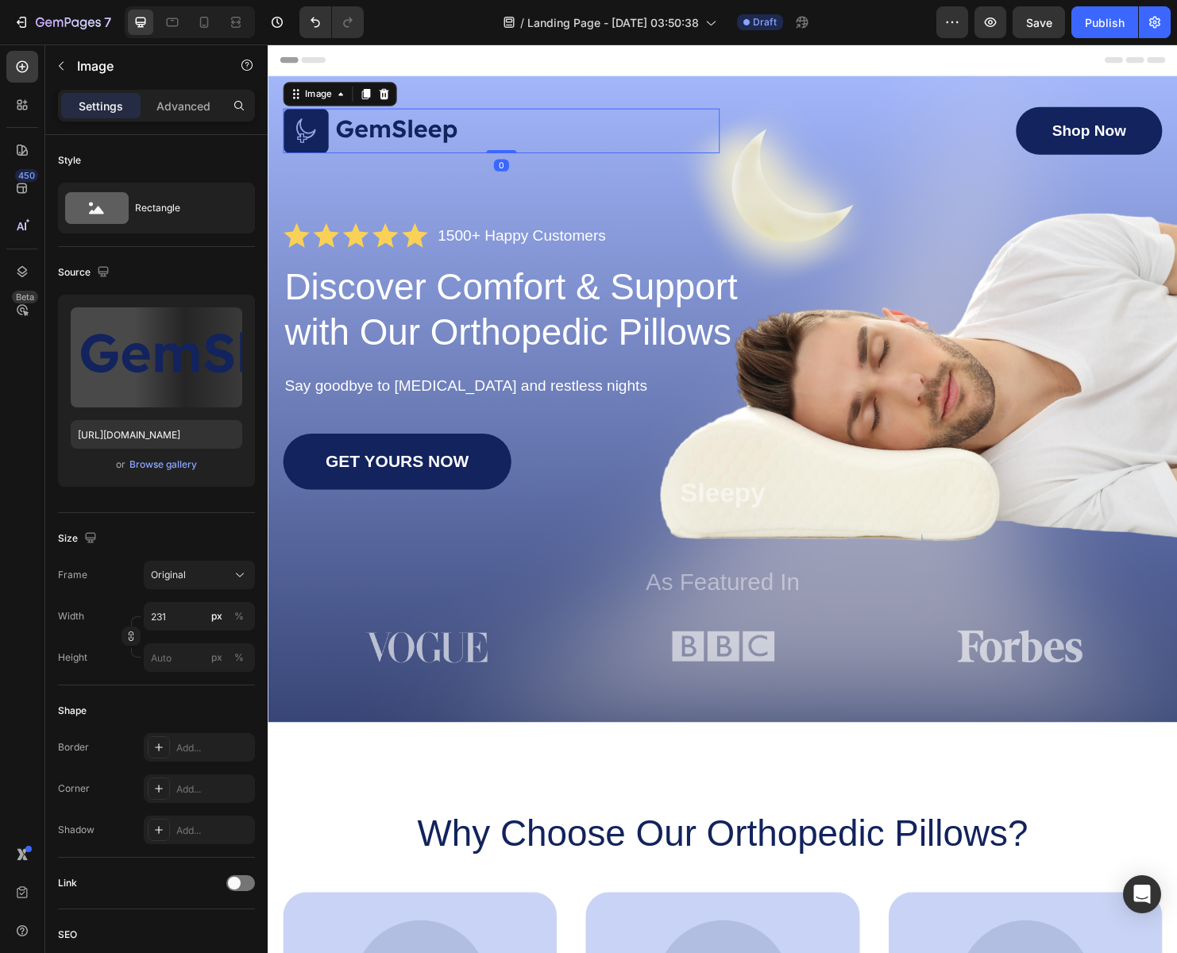
click at [446, 125] on img at bounding box center [375, 135] width 183 height 48
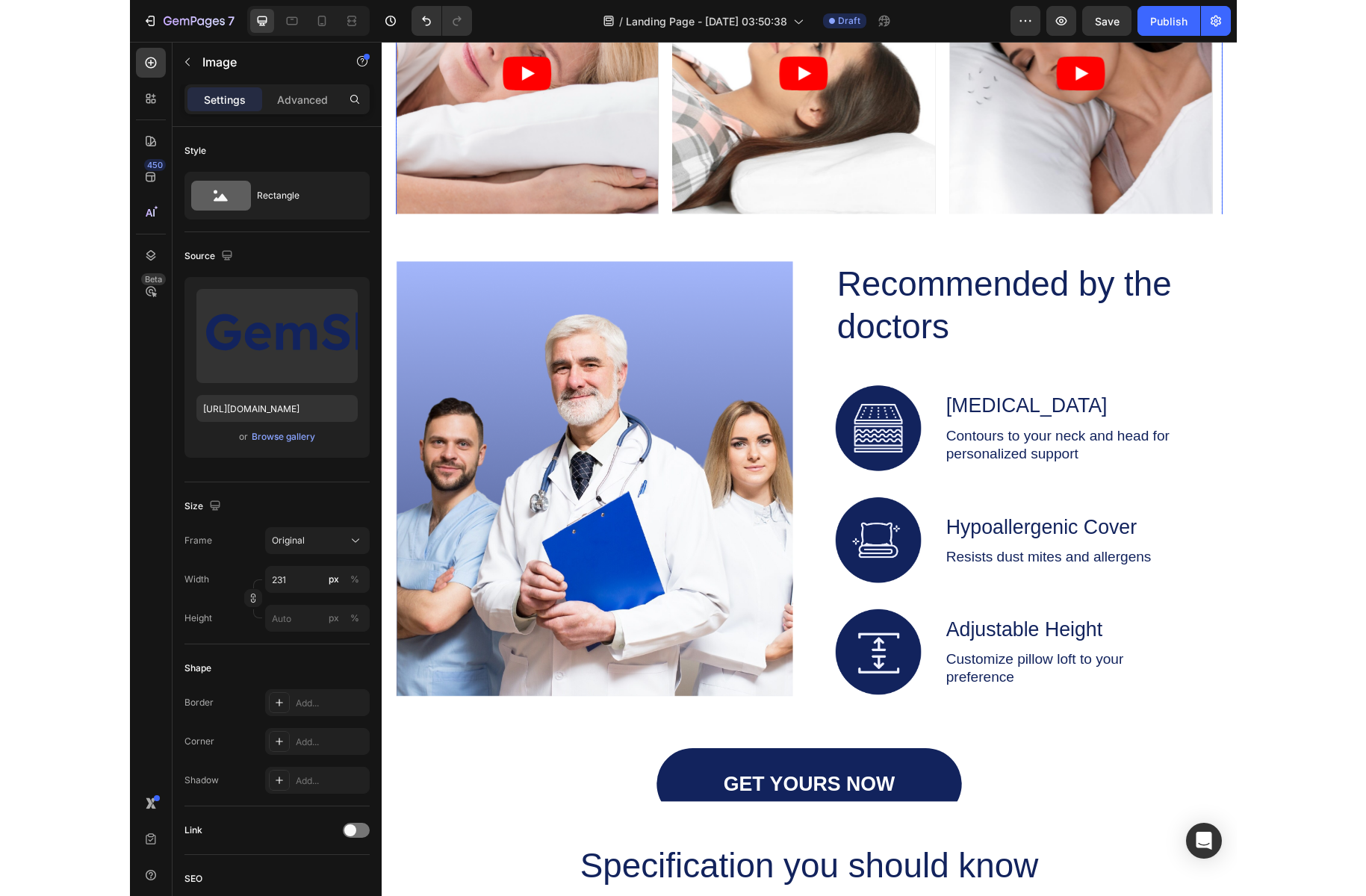
scroll to position [2138, 0]
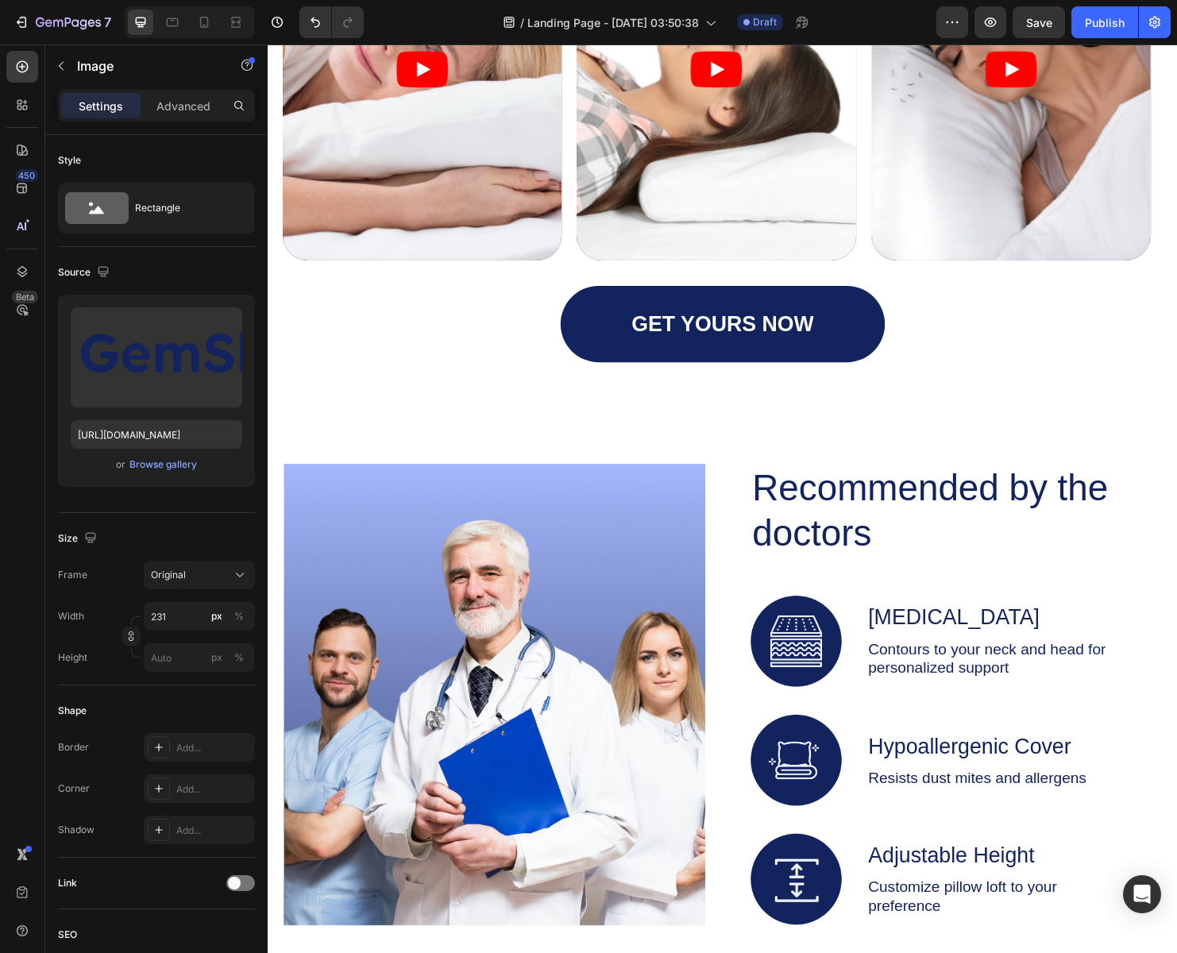
click at [14, 506] on div "450 Beta" at bounding box center [22, 445] width 32 height 788
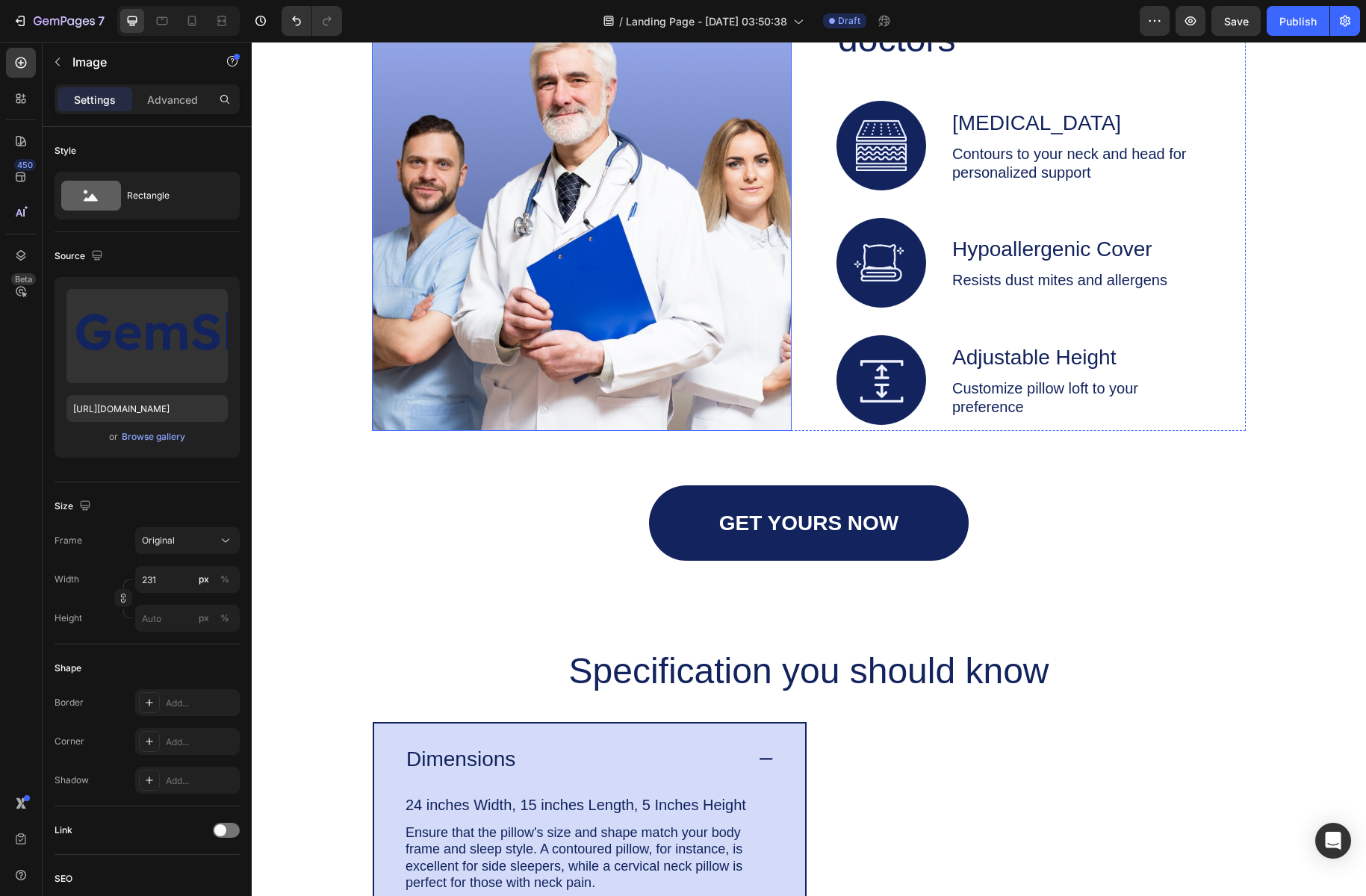
scroll to position [2985, 0]
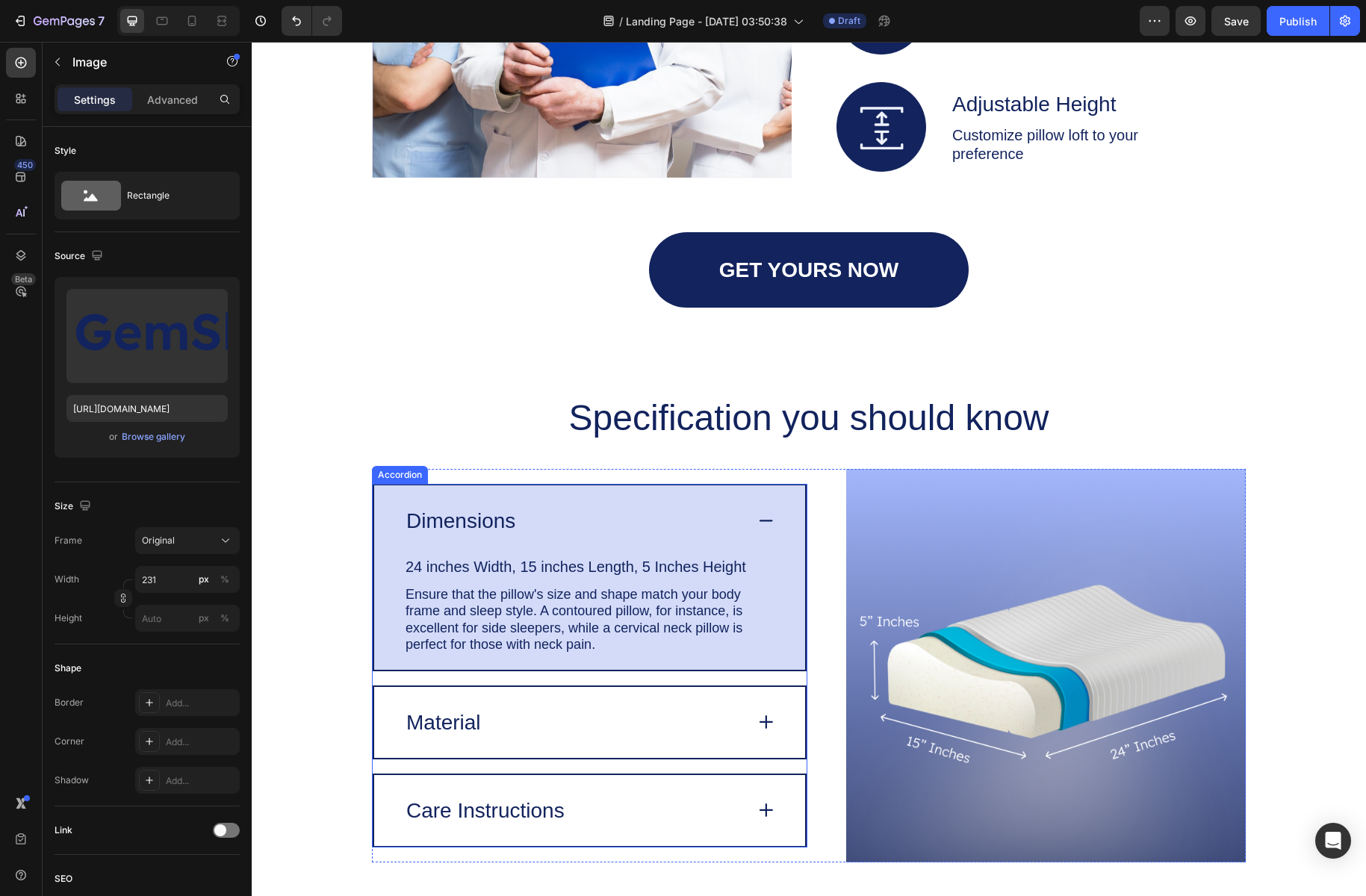
click at [638, 525] on div "Dimensions" at bounding box center [573, 521] width 339 height 31
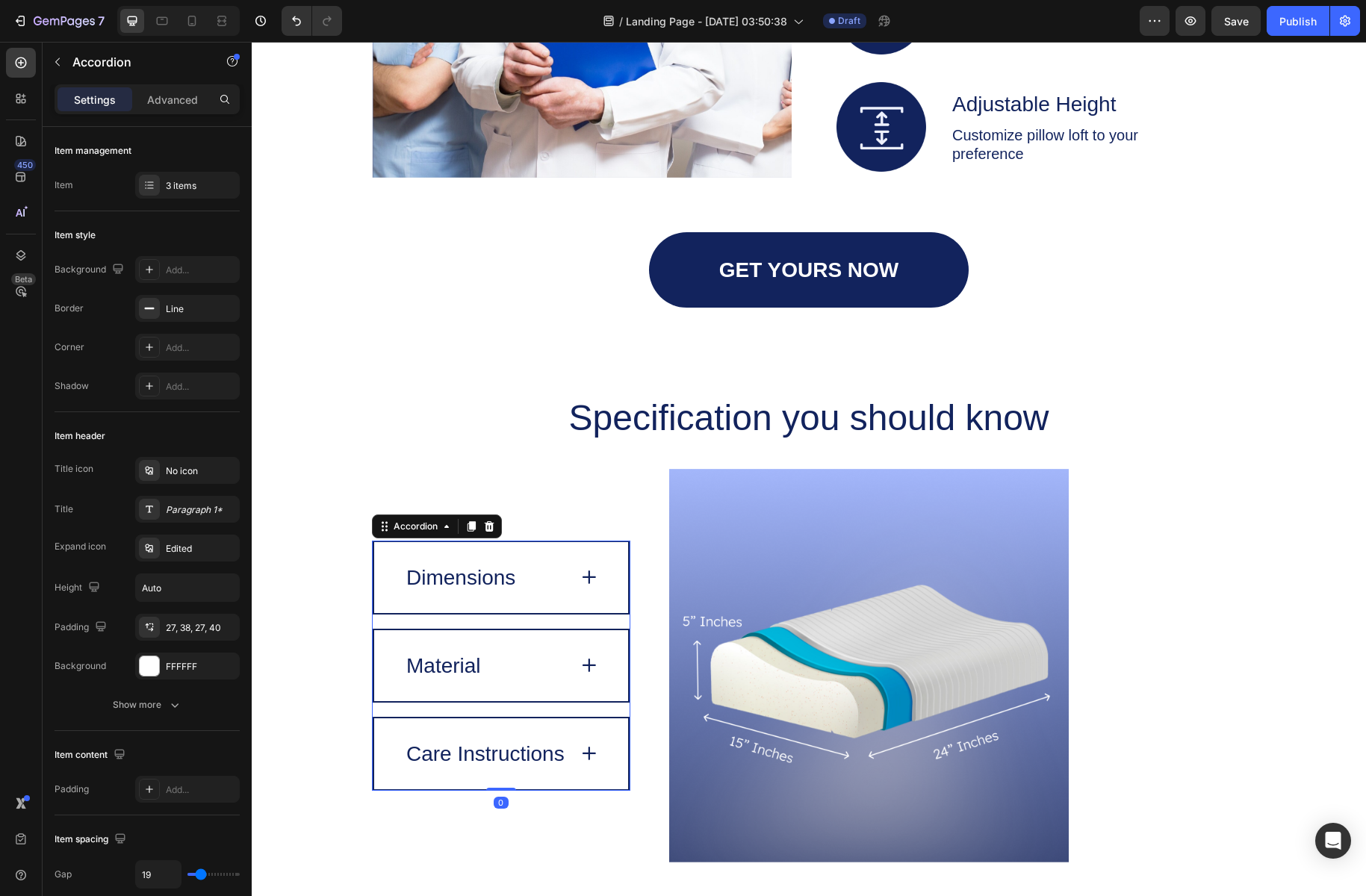
click at [579, 664] on icon at bounding box center [589, 666] width 21 height 21
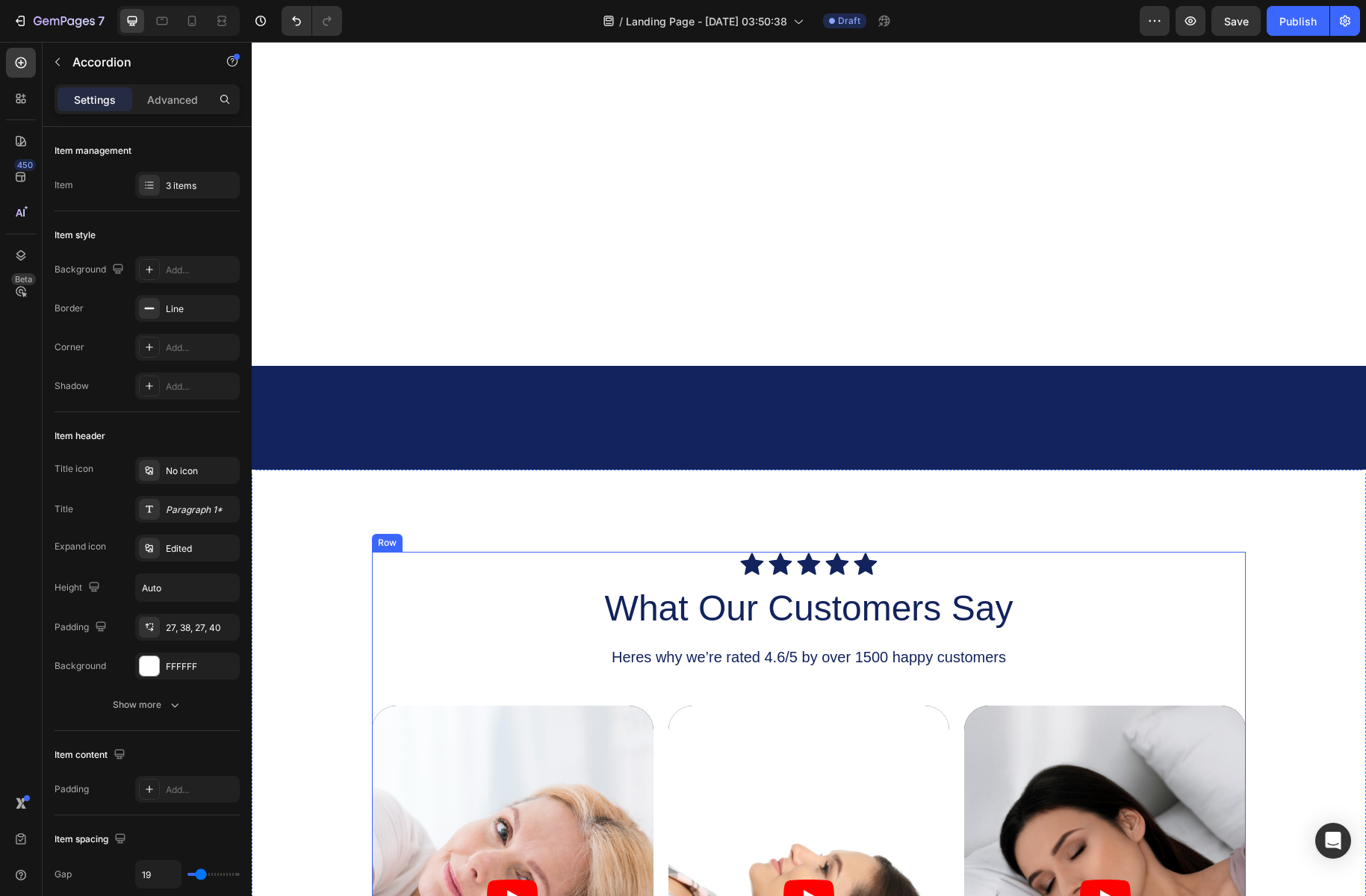
scroll to position [1339, 0]
